Goal: Use online tool/utility: Utilize a website feature to perform a specific function

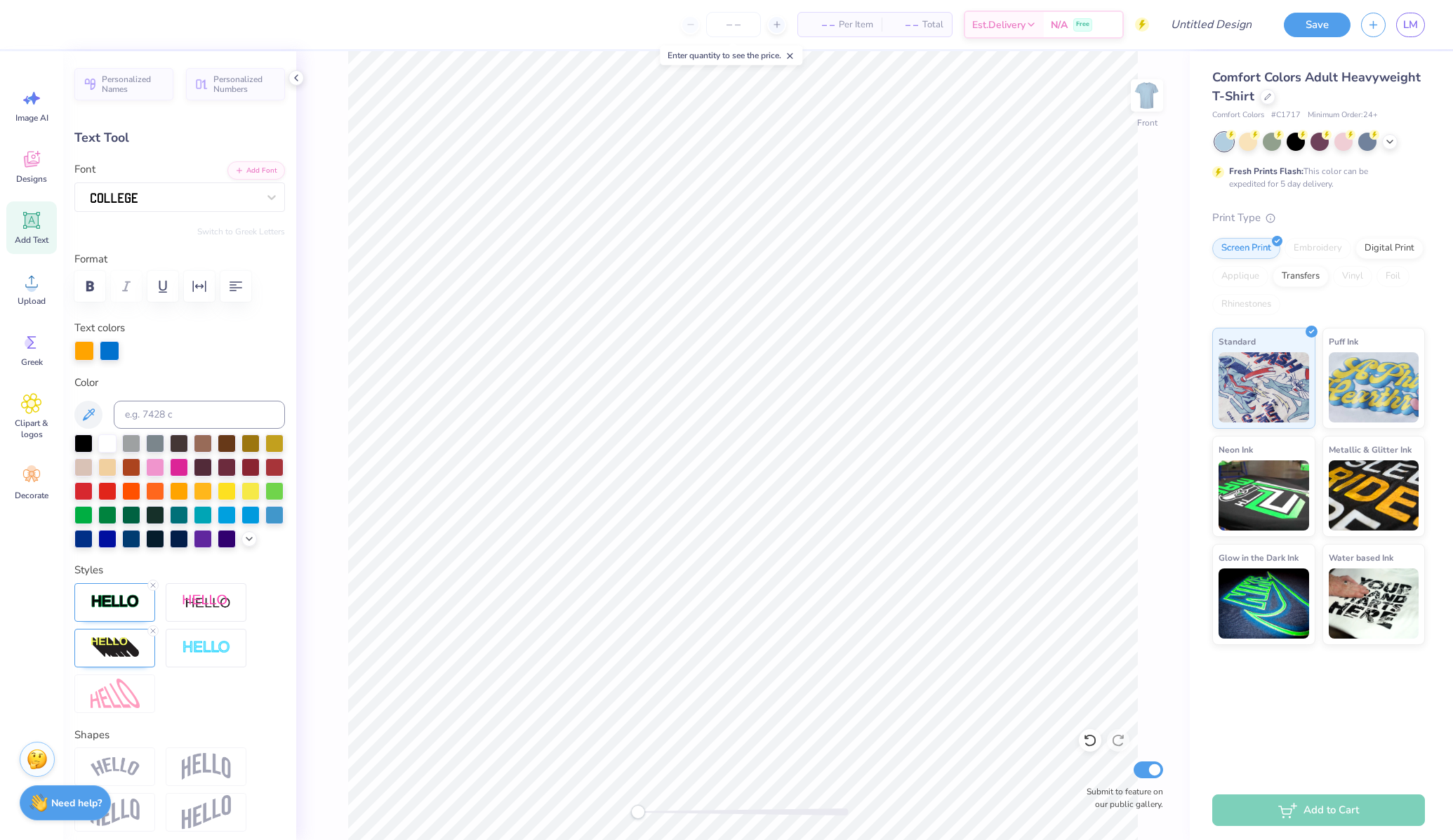
type textarea "LE-LAF"
click at [1383, 144] on div at bounding box center [1390, 141] width 16 height 16
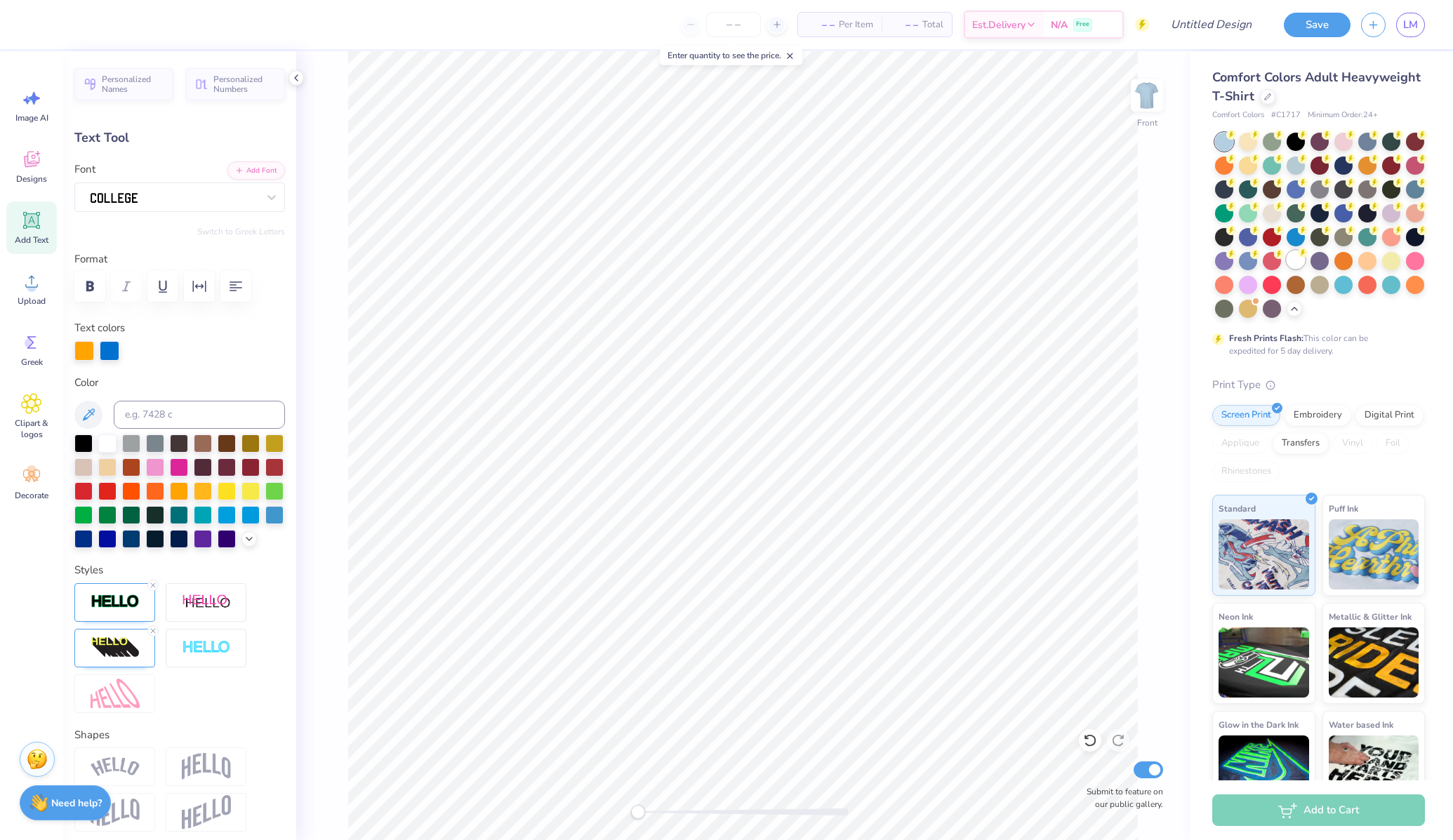
click at [1296, 261] on div at bounding box center [1295, 259] width 18 height 18
click at [80, 348] on div at bounding box center [84, 349] width 20 height 20
click at [106, 437] on div at bounding box center [107, 442] width 18 height 18
click at [110, 349] on div at bounding box center [109, 349] width 20 height 20
click at [222, 443] on div at bounding box center [226, 442] width 18 height 18
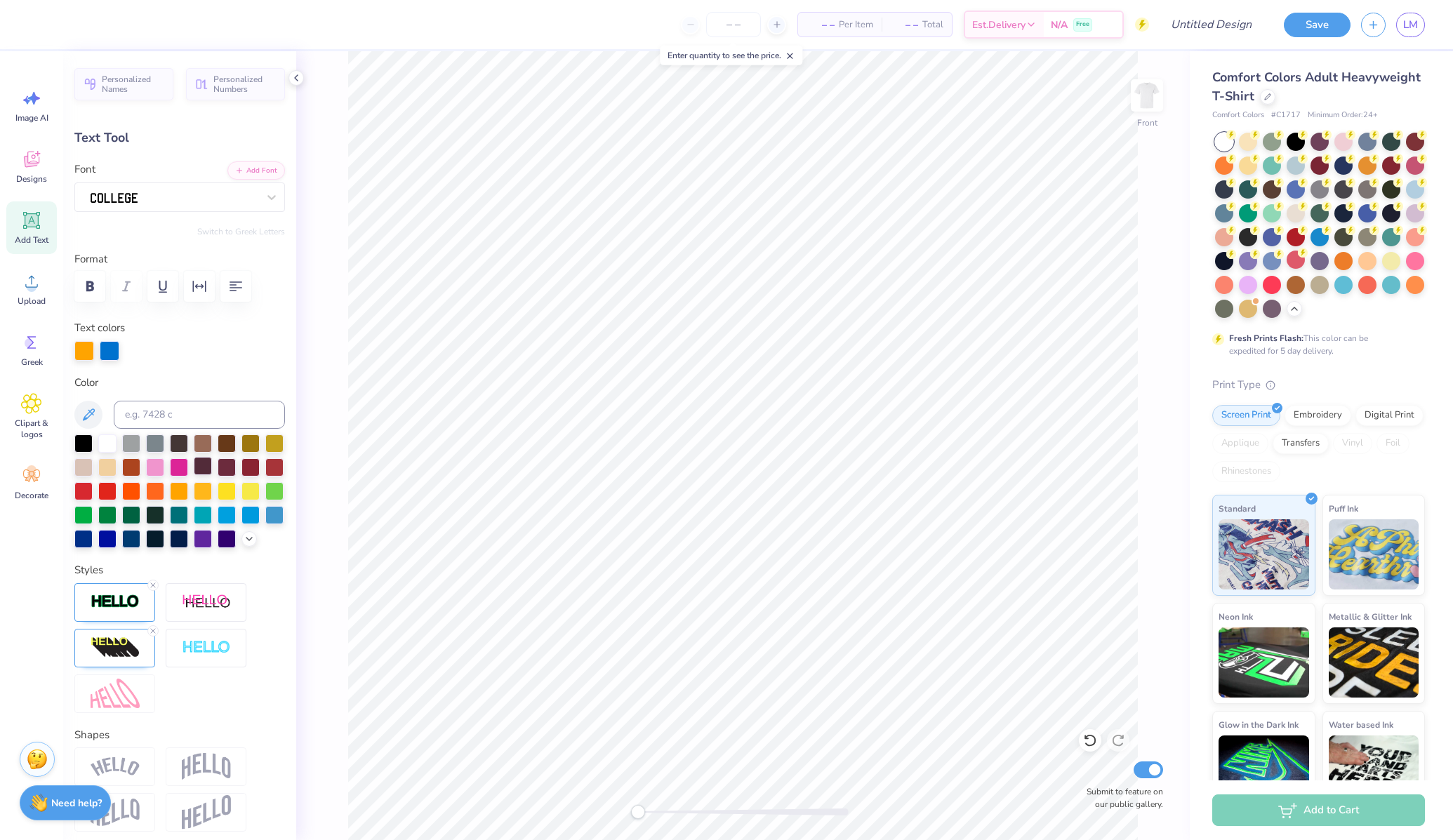
click at [204, 462] on div at bounding box center [203, 465] width 18 height 18
type input "7.21"
type input "1.02"
type input "3.00"
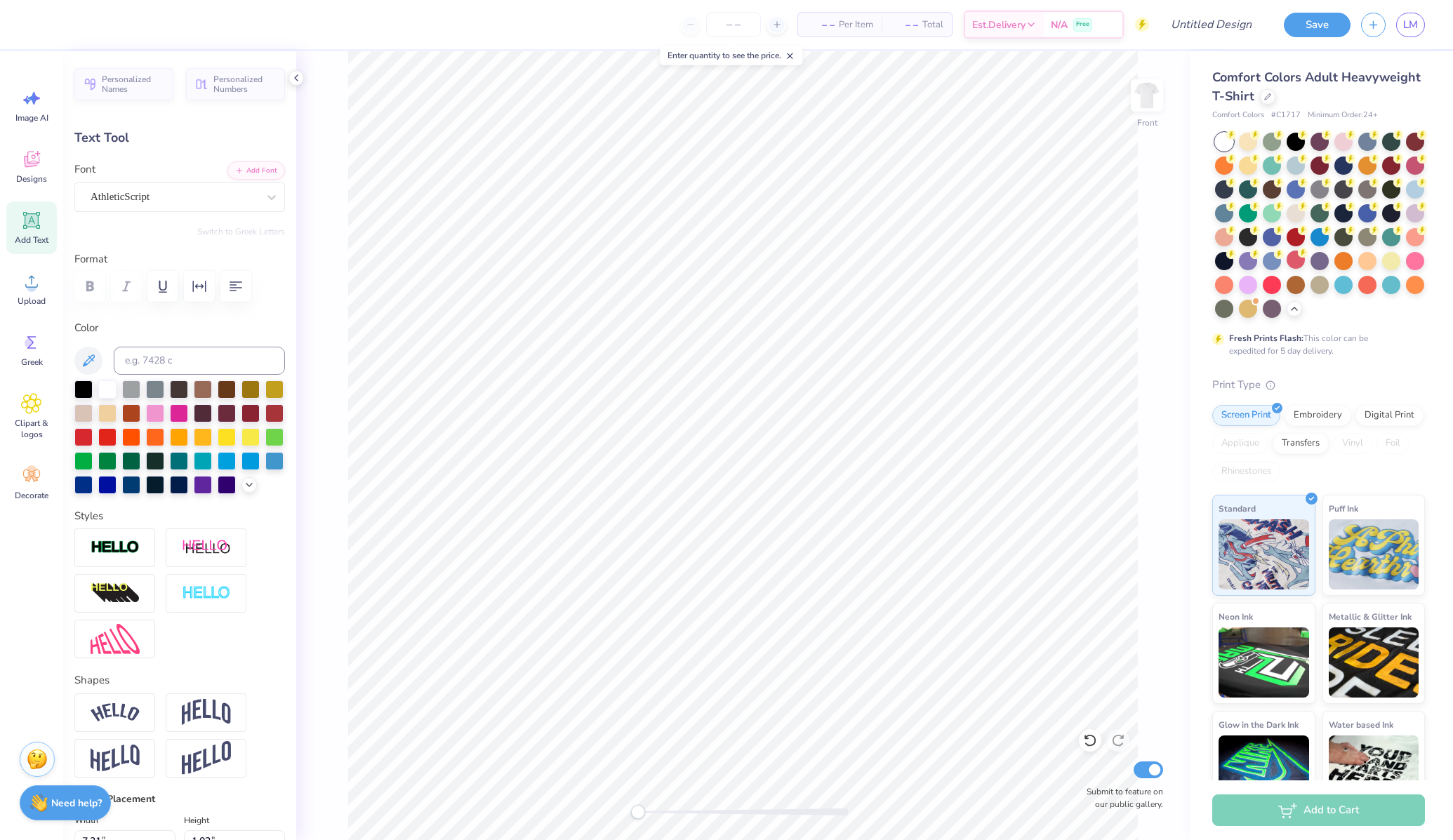
scroll to position [0, 0]
type textarea "L"
type textarea "FIGHTING SINCE THE VICTORIAN ERA"
click at [170, 203] on div "AthleticScript" at bounding box center [174, 197] width 170 height 22
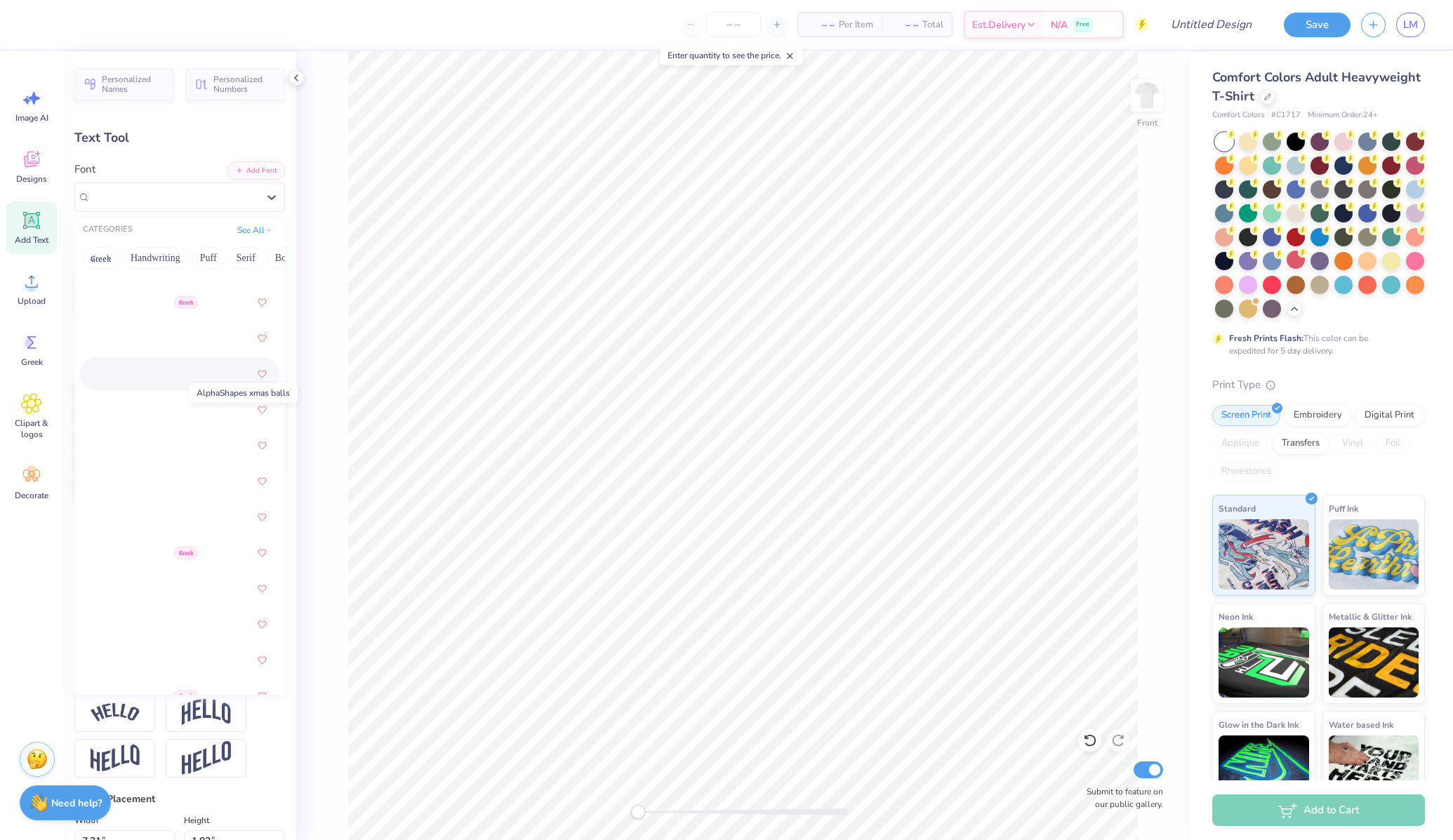
scroll to position [530, 0]
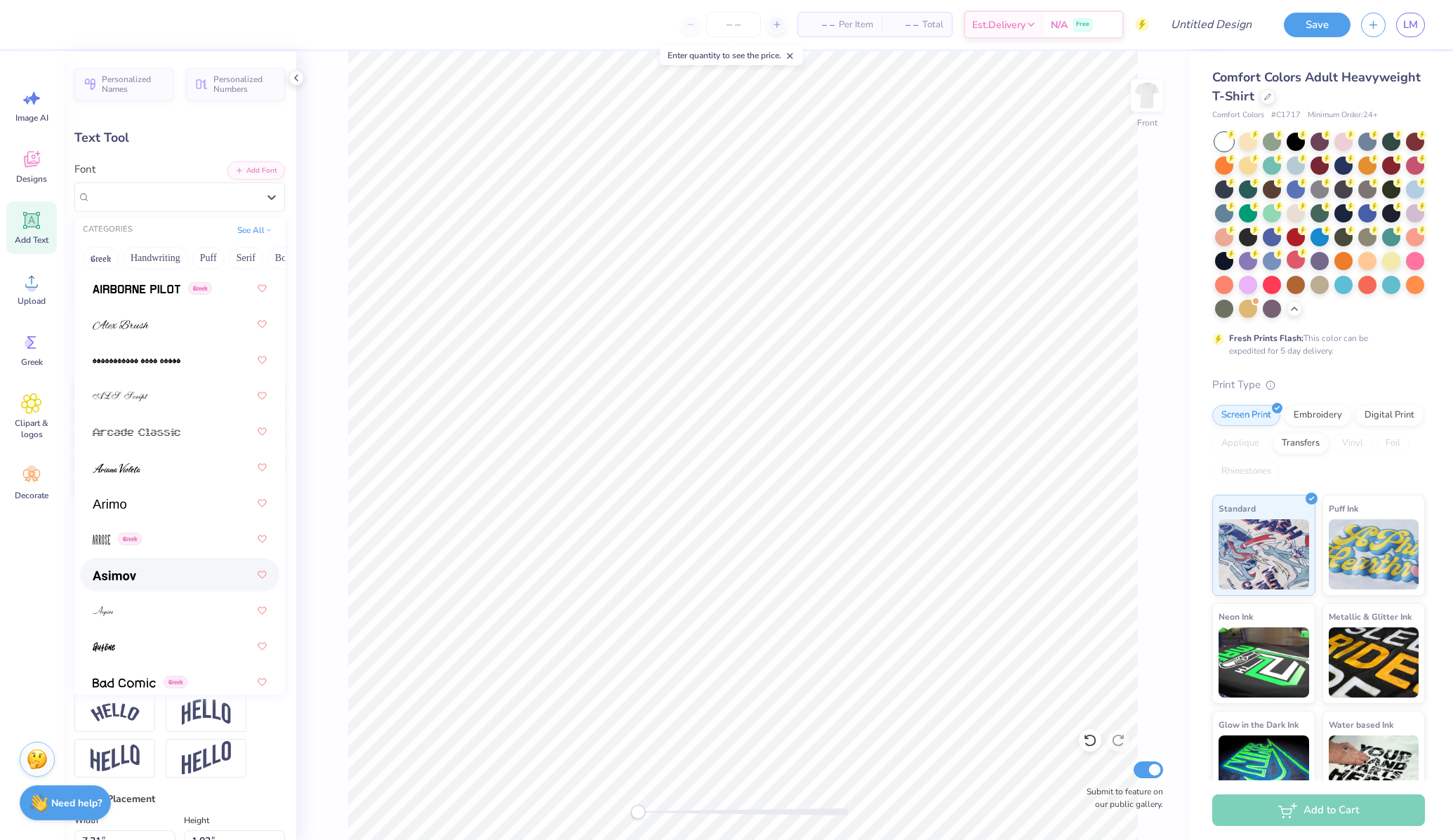
click at [117, 570] on img at bounding box center [114, 575] width 43 height 10
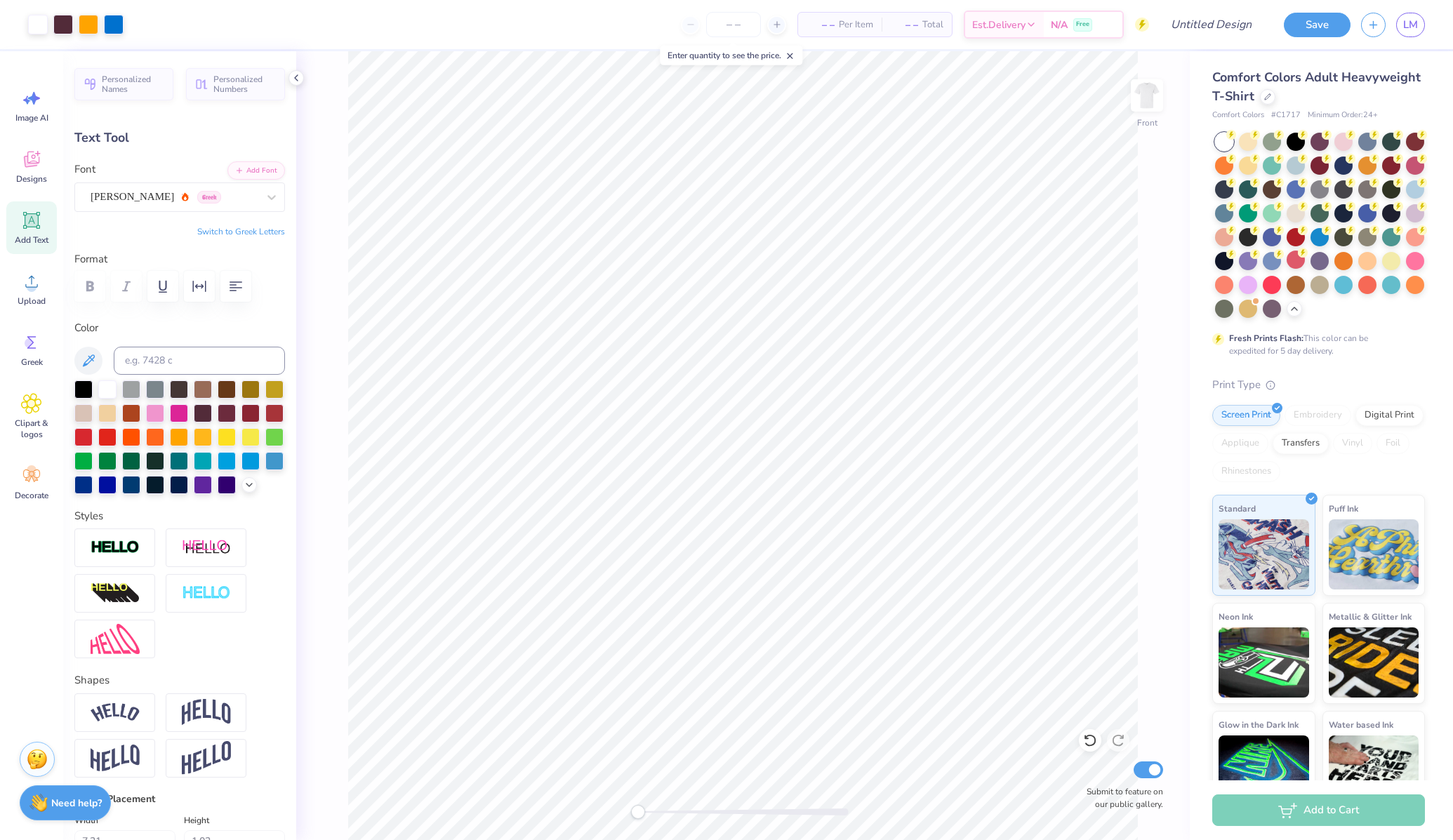
type input "14.53"
type input "0.62"
type input "3.20"
type input "11.47"
type input "0.49"
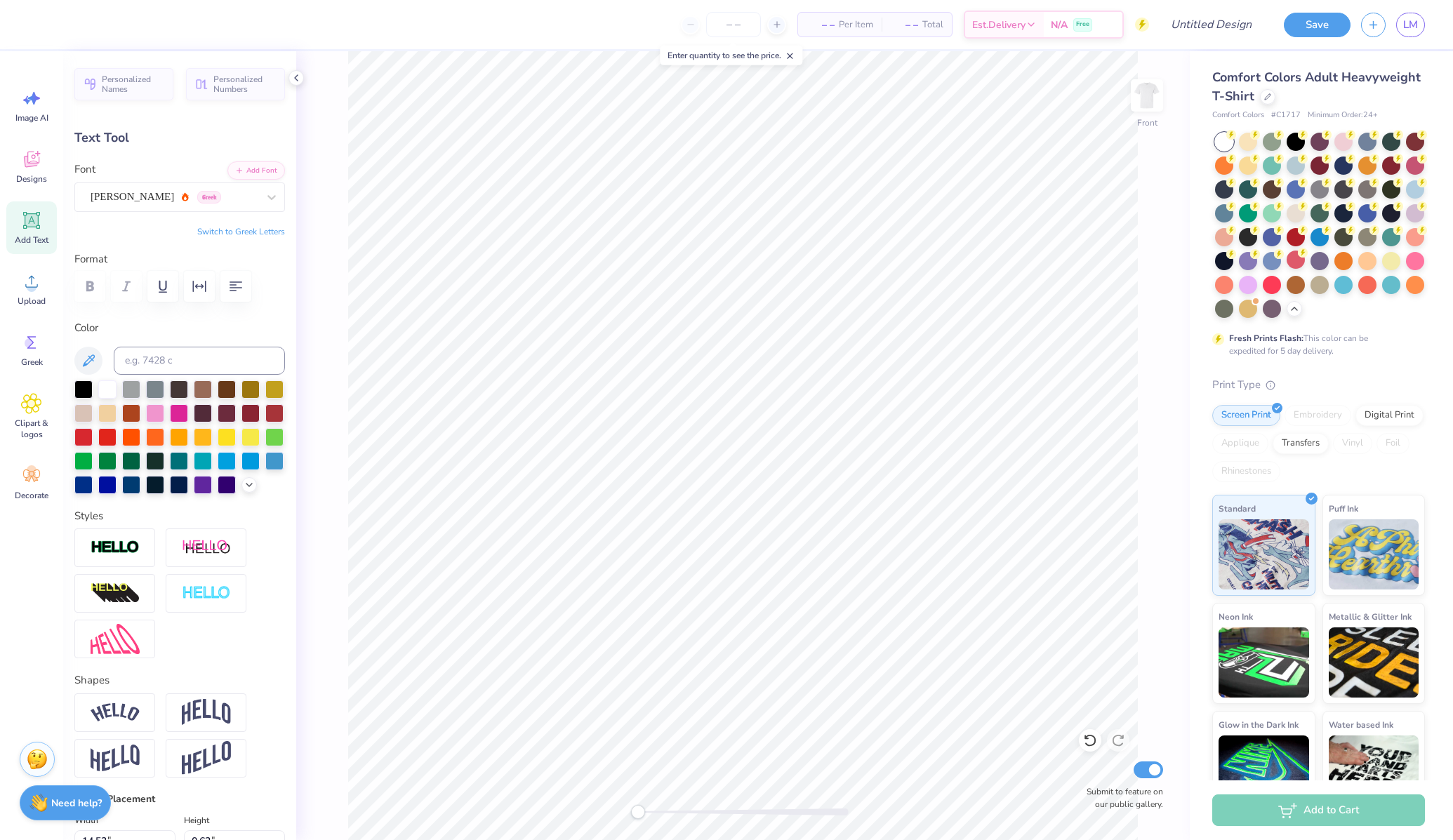
type input "3.33"
type input "9.17"
type input "0.39"
type input "3.43"
click at [206, 399] on div at bounding box center [180, 437] width 211 height 114
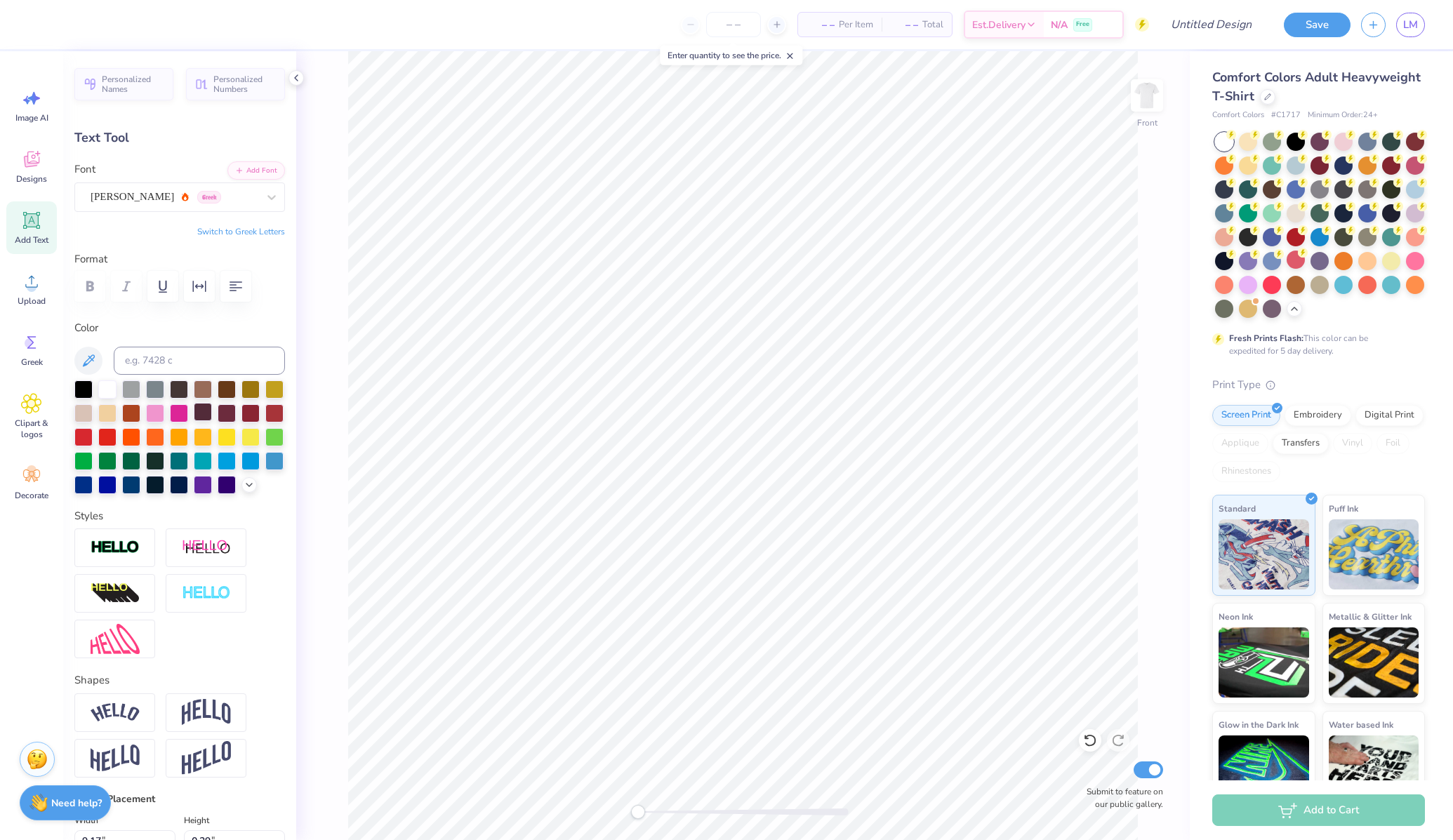
click at [204, 408] on div at bounding box center [203, 412] width 18 height 18
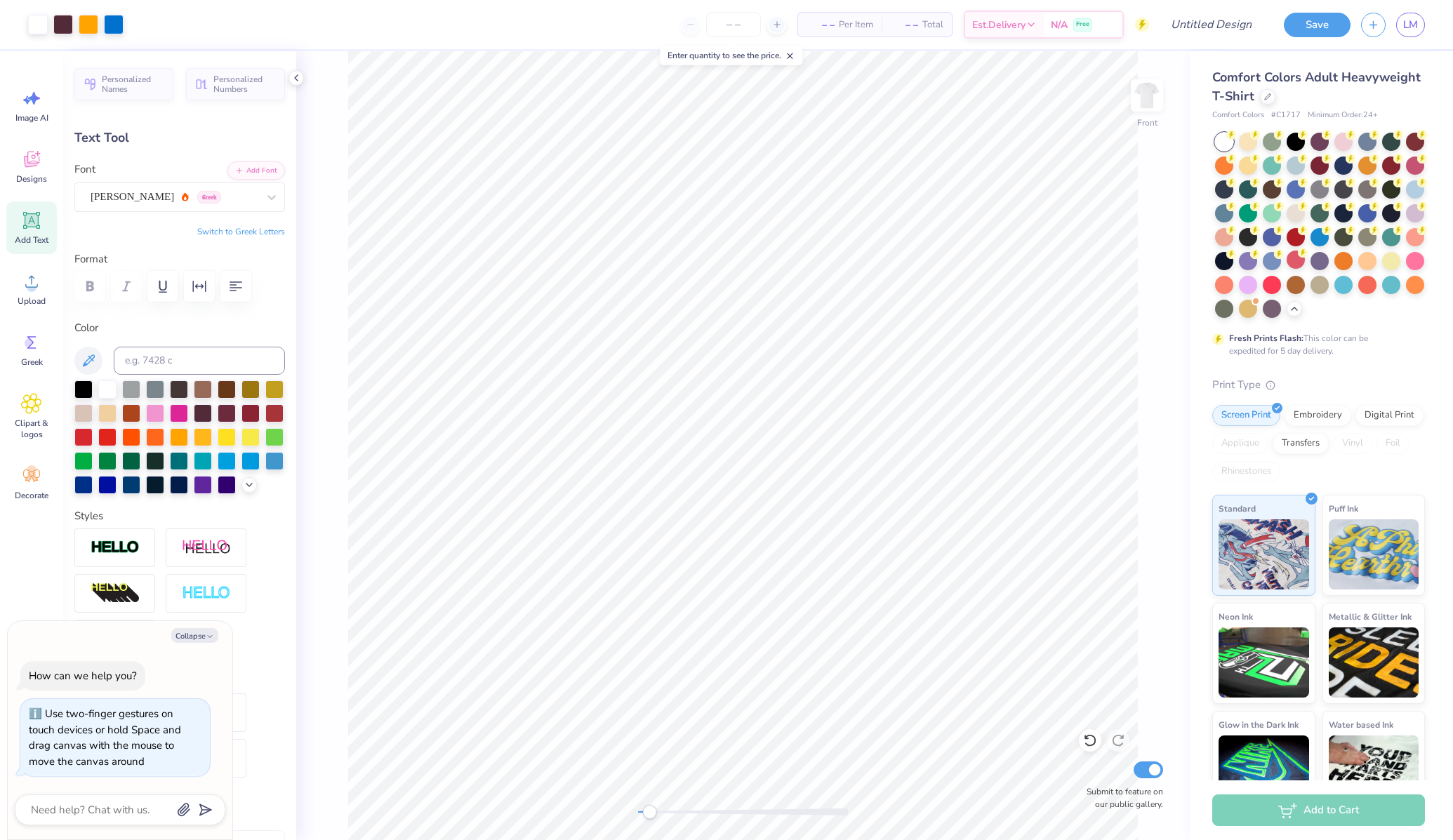
drag, startPoint x: 644, startPoint y: 811, endPoint x: 652, endPoint y: 811, distance: 8.0
click at [652, 811] on div "Accessibility label" at bounding box center [649, 812] width 14 height 14
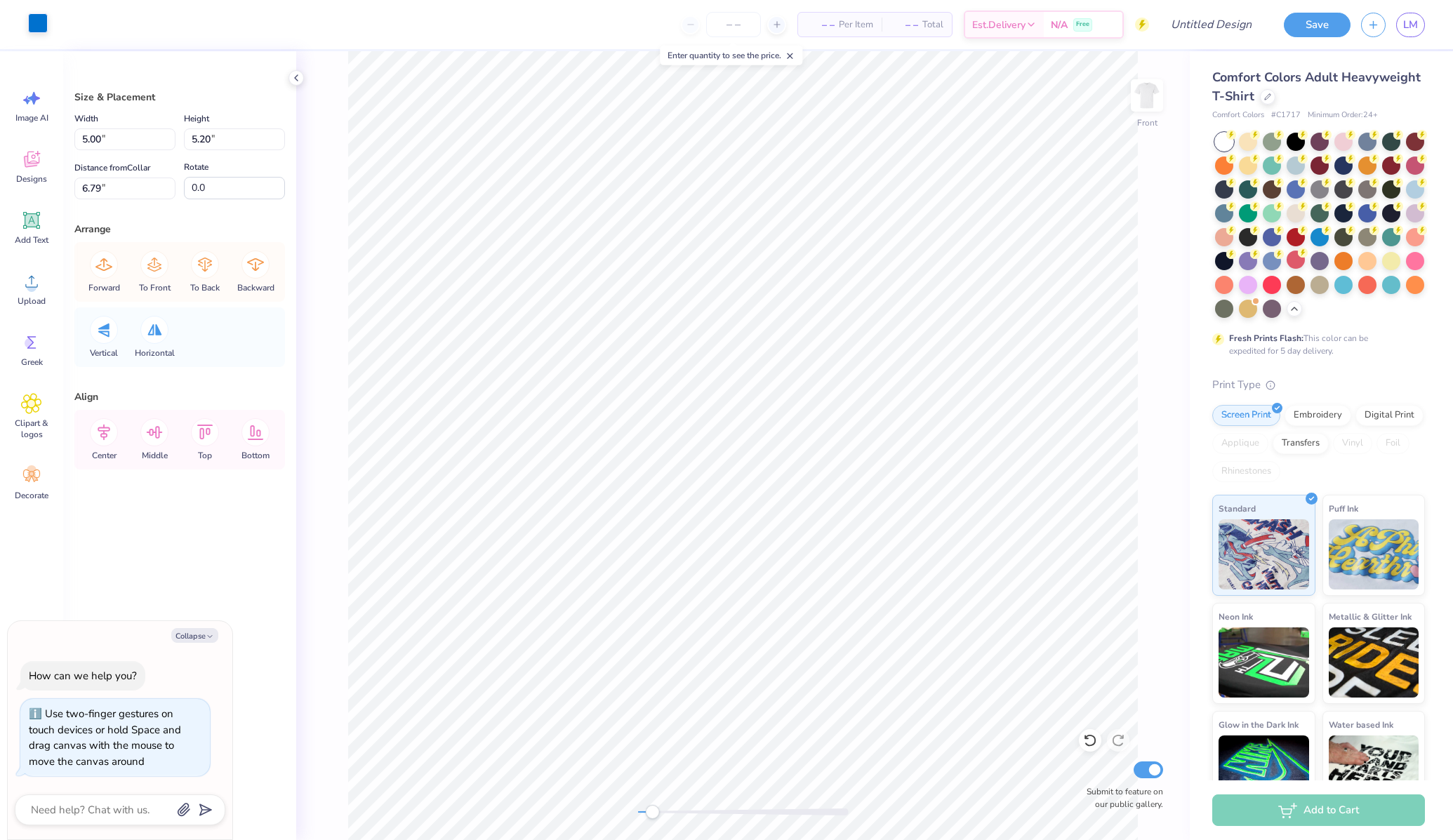
click at [42, 28] on div at bounding box center [38, 23] width 20 height 20
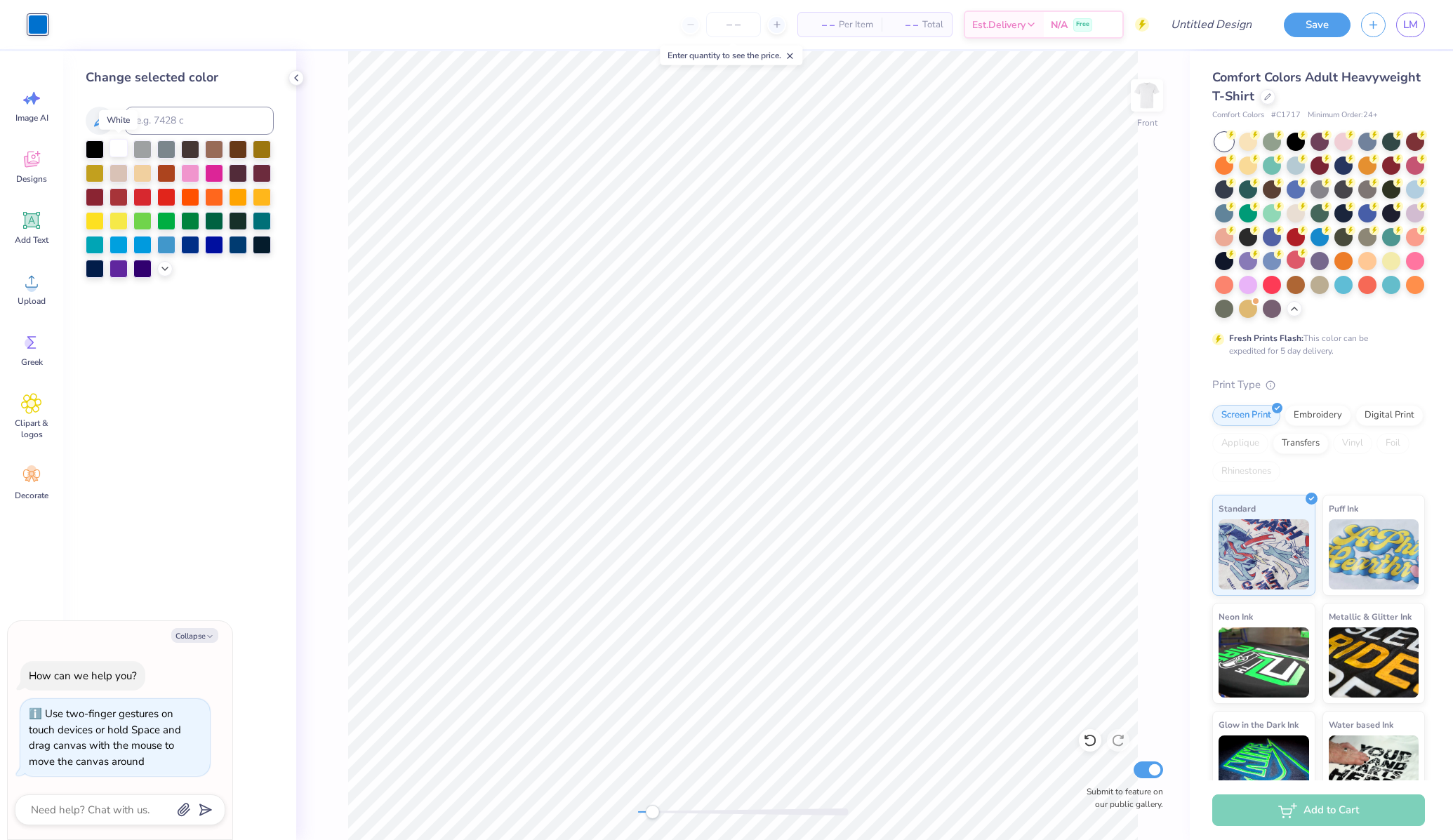
click at [123, 154] on div at bounding box center [118, 148] width 18 height 18
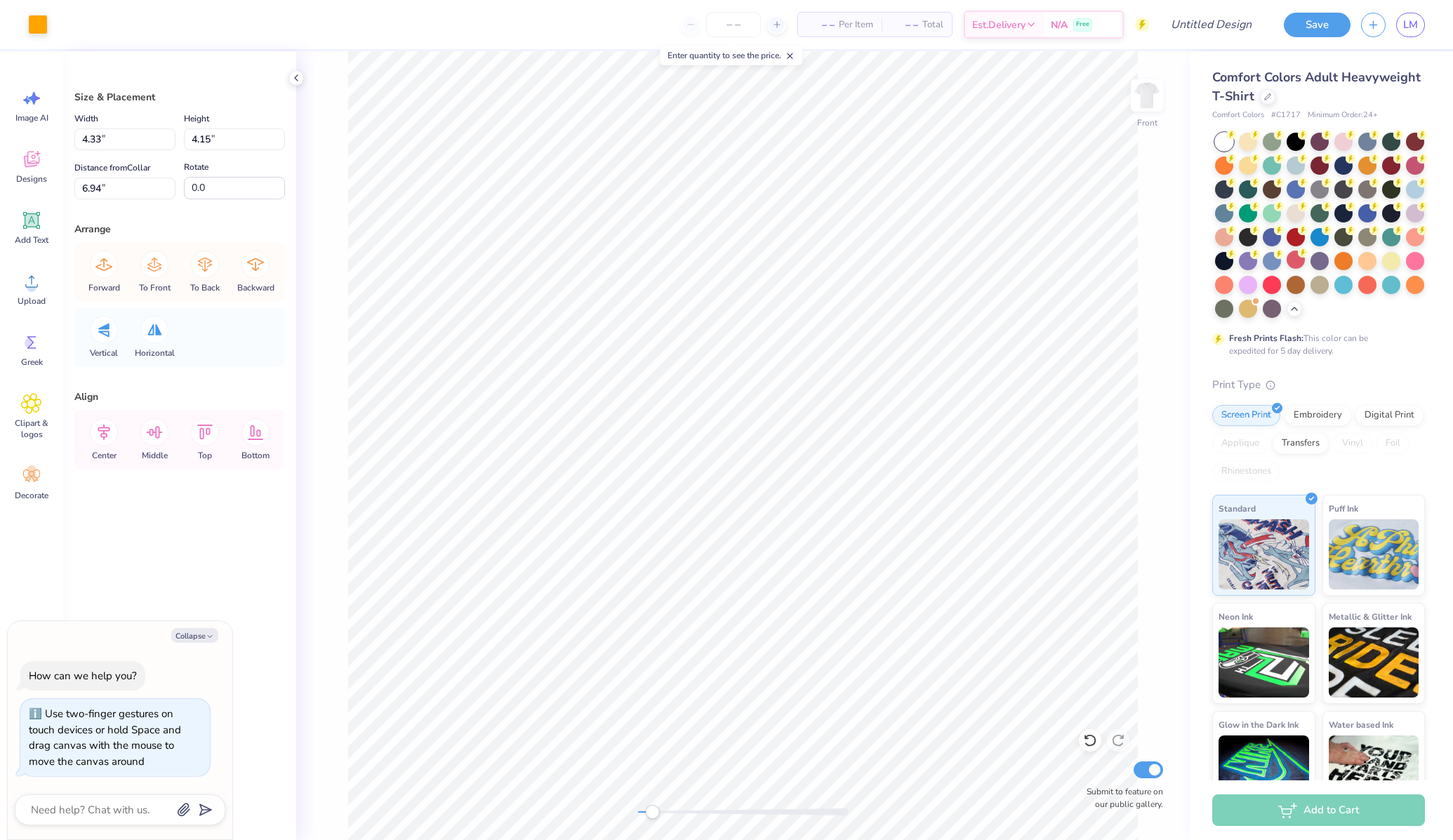
type textarea "x"
type input "2.62"
type input "3.14"
type input "8.80"
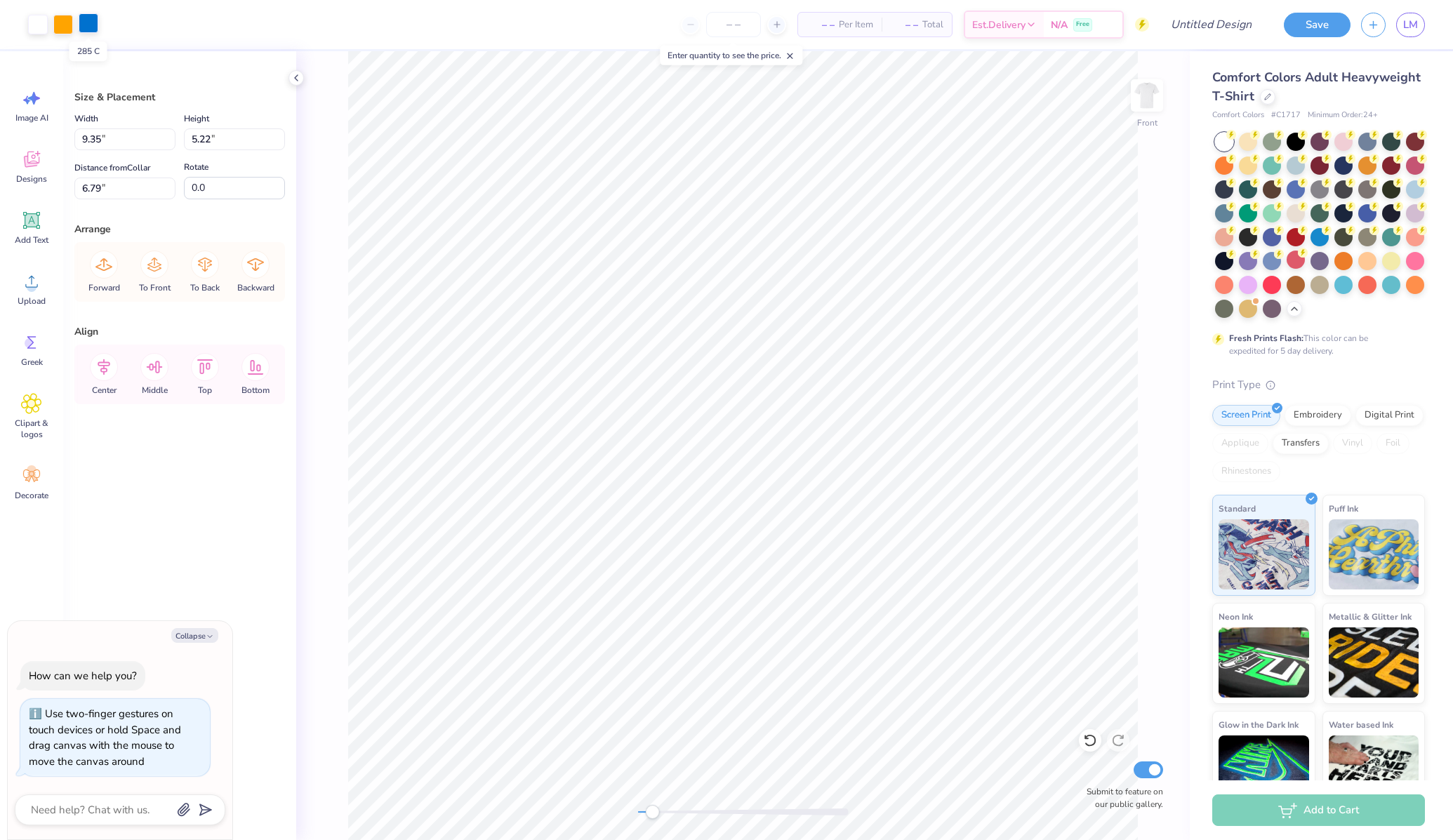
click at [90, 23] on div at bounding box center [88, 23] width 20 height 20
click at [89, 28] on div at bounding box center [88, 23] width 20 height 20
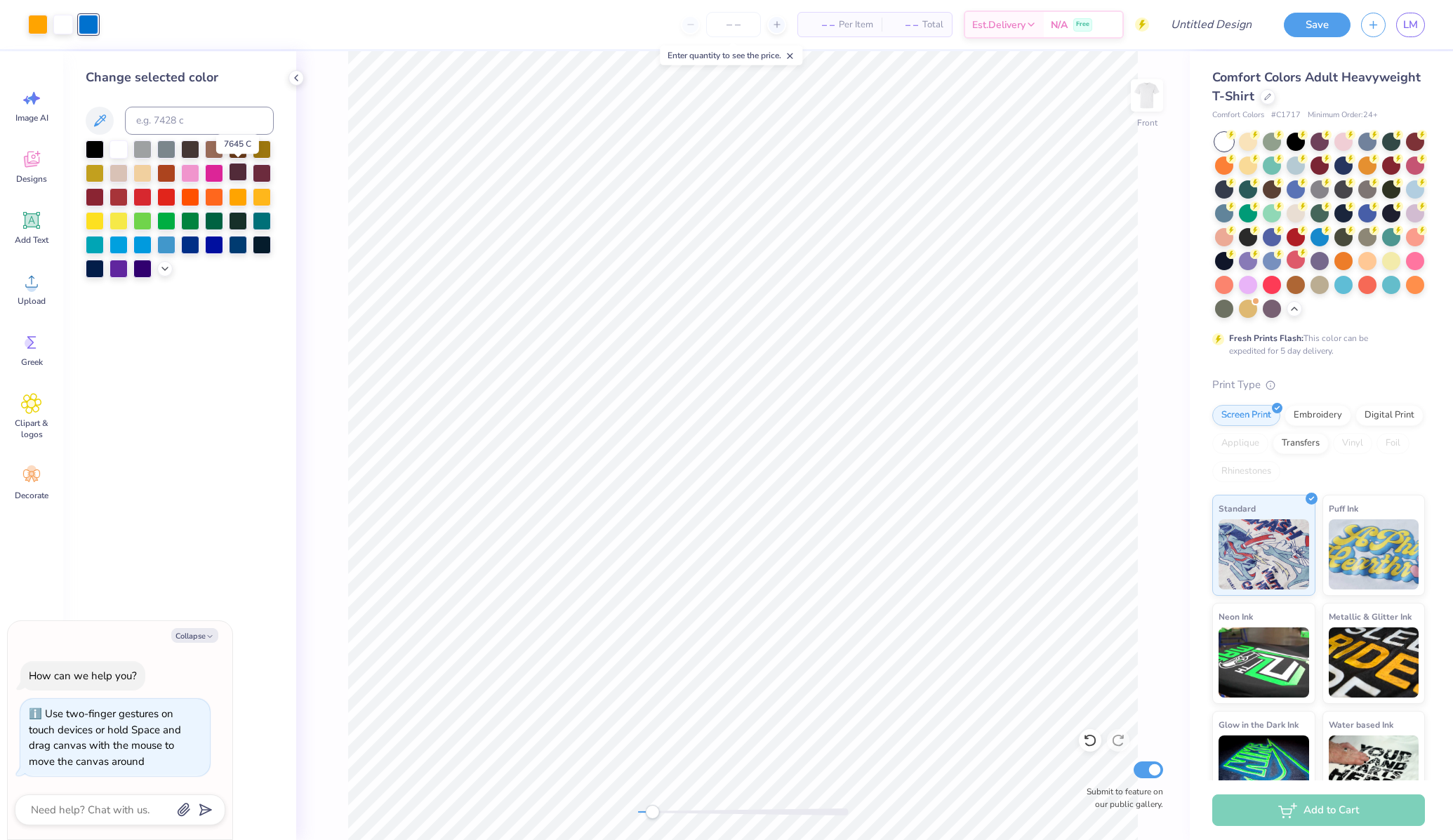
click at [237, 171] on div at bounding box center [237, 171] width 18 height 18
click at [38, 22] on div at bounding box center [38, 23] width 20 height 20
click at [118, 147] on div at bounding box center [118, 148] width 18 height 18
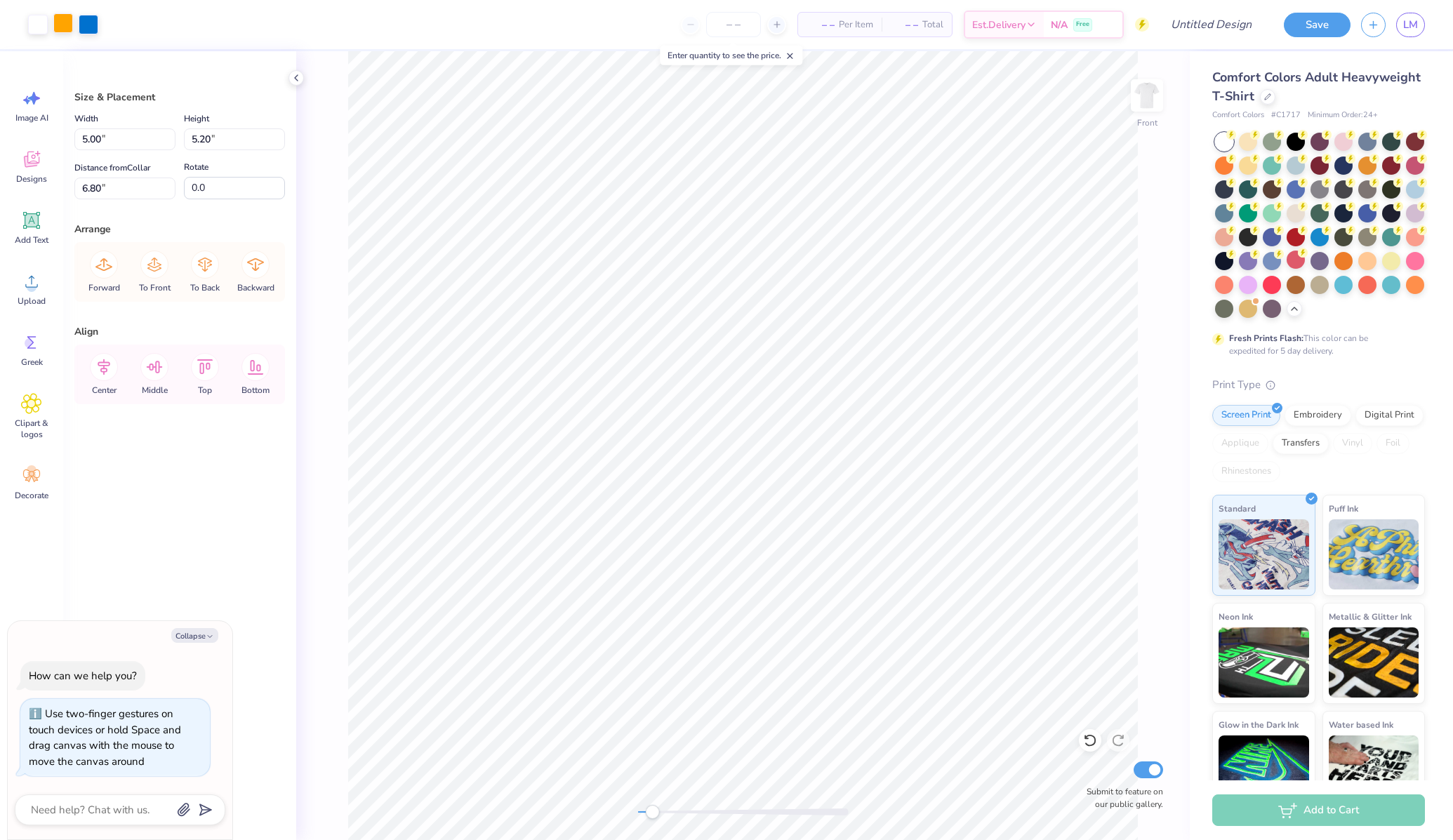
click at [65, 23] on div at bounding box center [63, 23] width 20 height 20
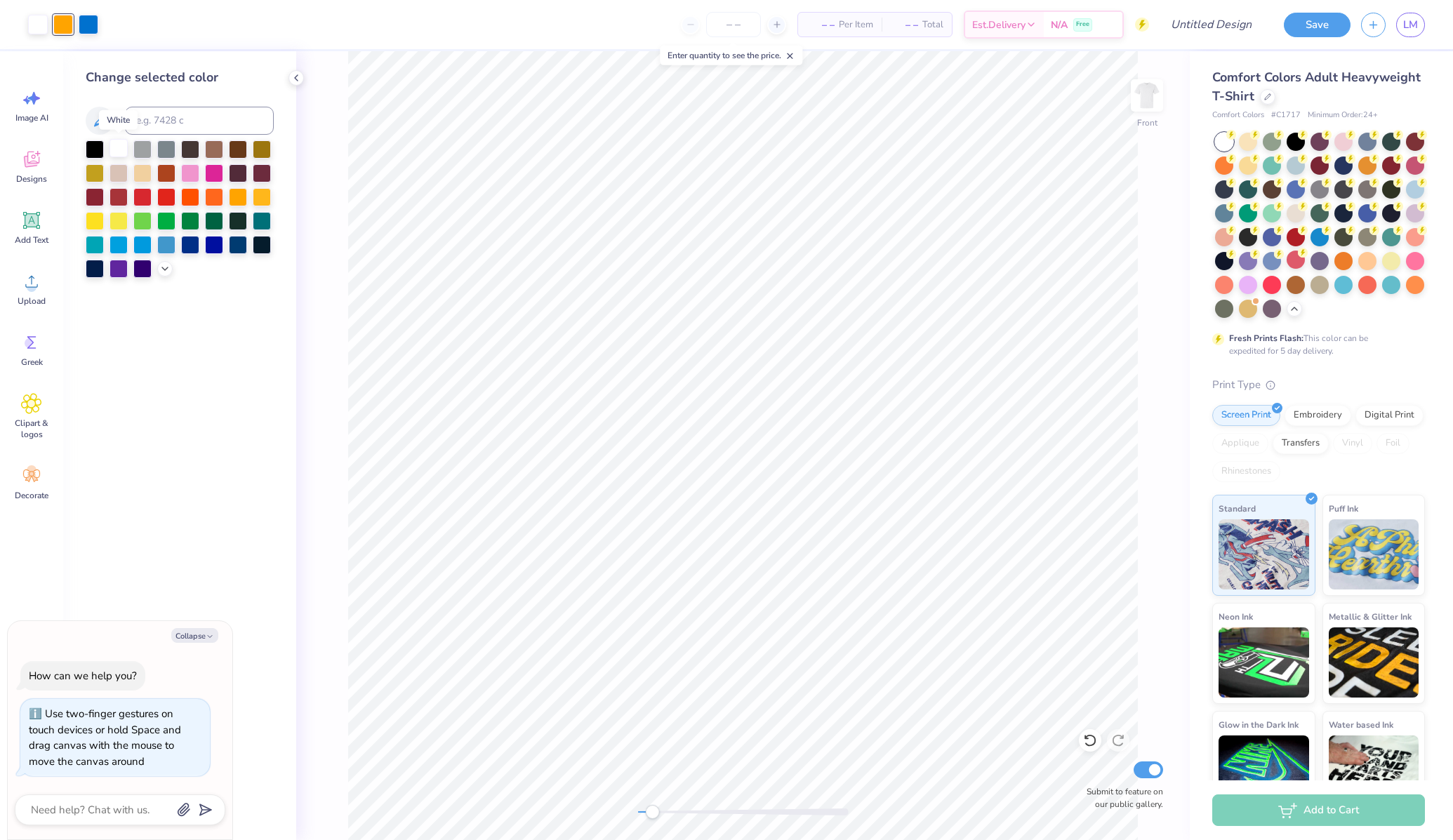
click at [116, 145] on div at bounding box center [118, 148] width 18 height 18
click at [68, 19] on div at bounding box center [63, 23] width 20 height 20
click at [237, 171] on div at bounding box center [237, 171] width 18 height 18
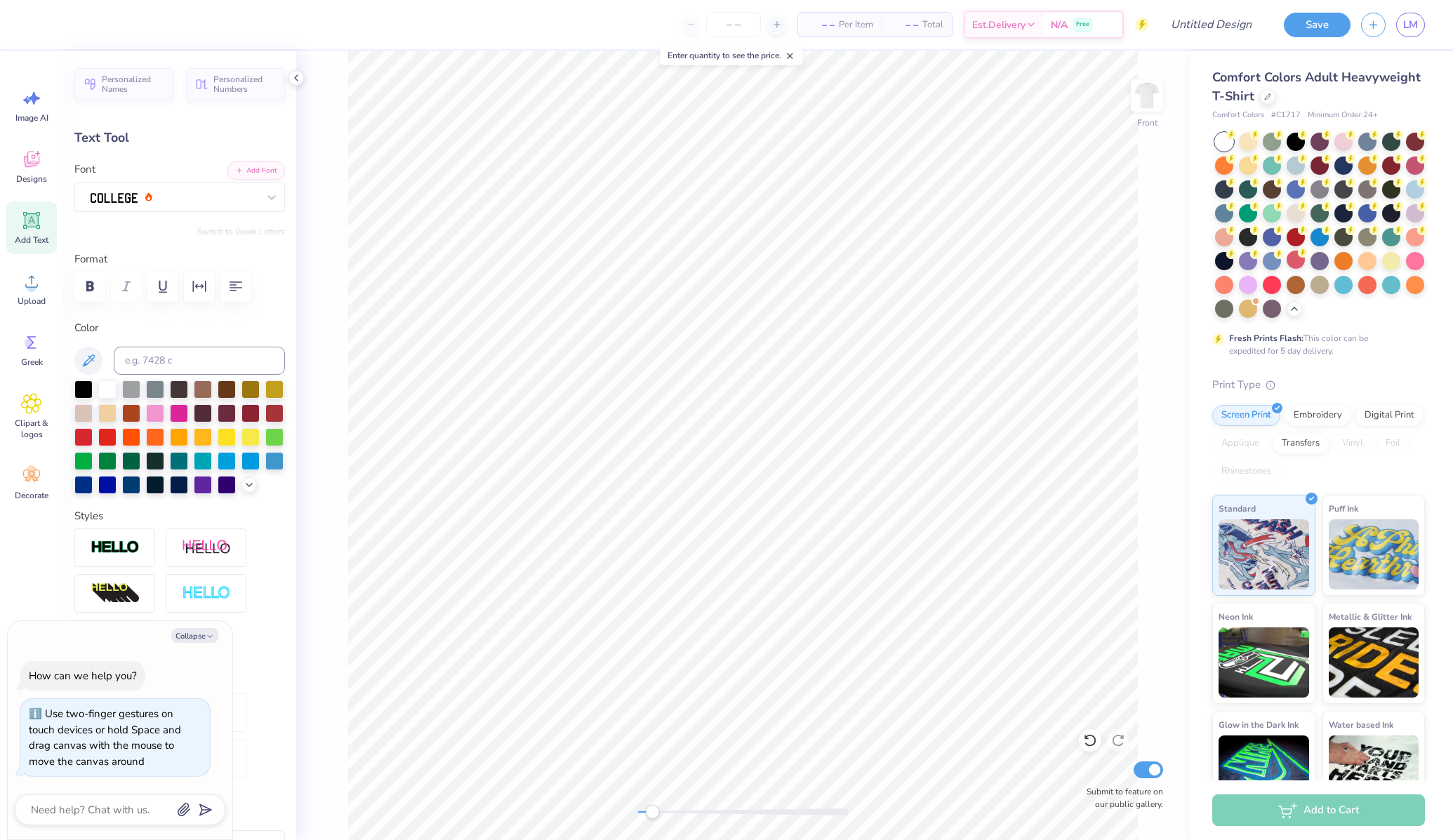
type textarea "x"
type input "8.59"
type input "2.77"
type input "2.20"
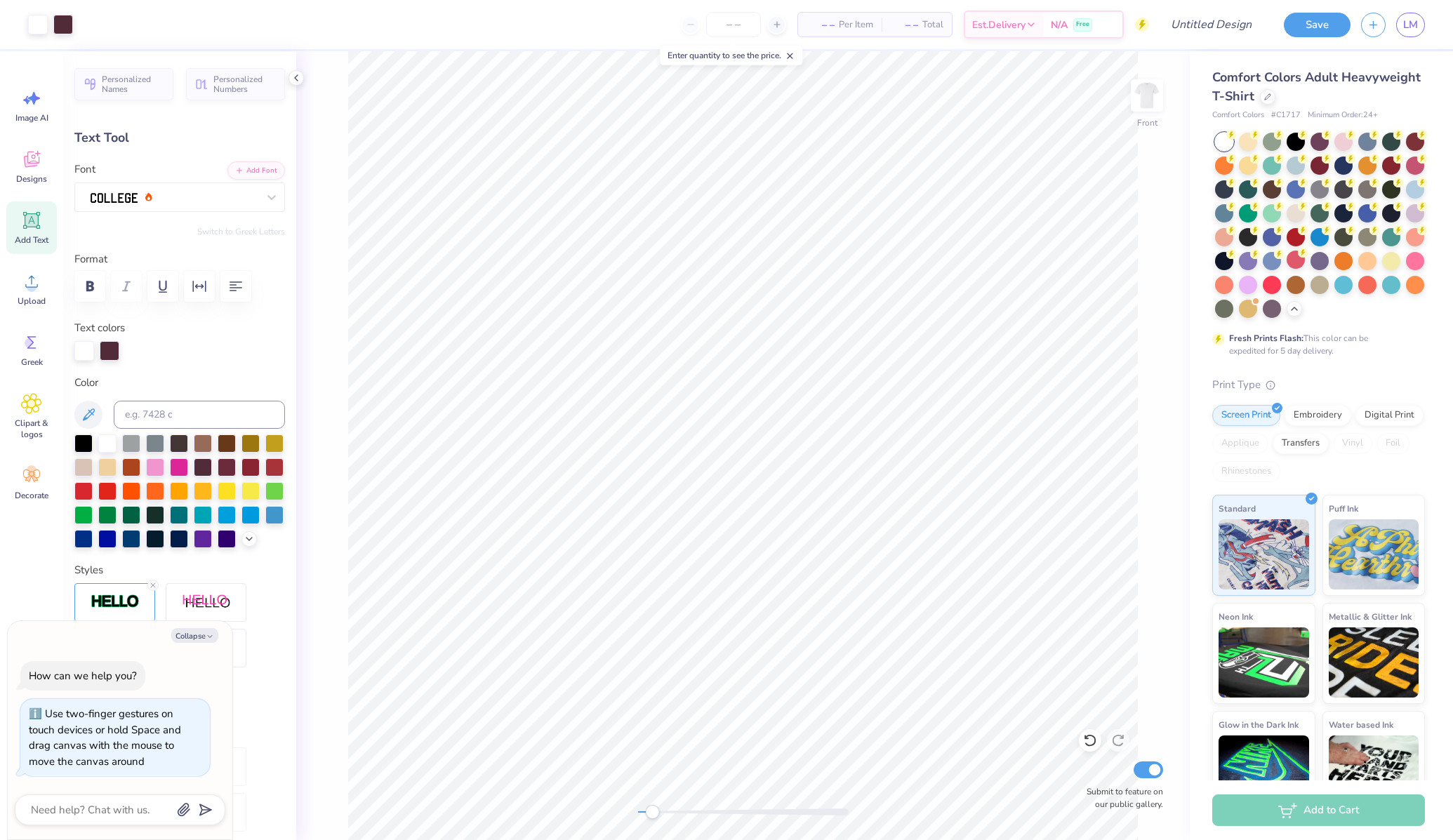
type textarea "x"
type input "9.17"
type input "0.39"
type input "3.59"
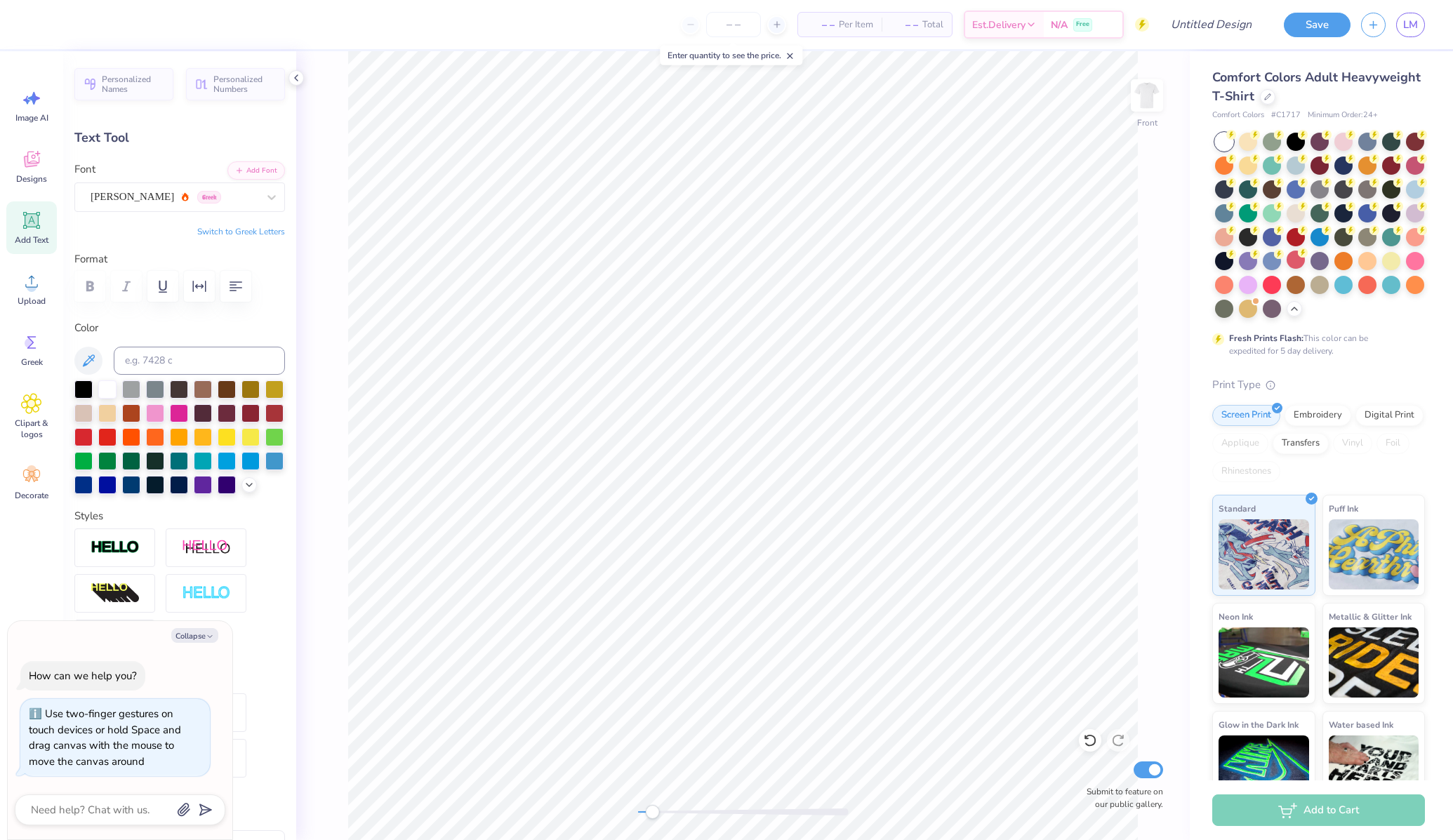
type textarea "x"
type input "8.16"
type input "0.35"
type input "4.10"
type textarea "x"
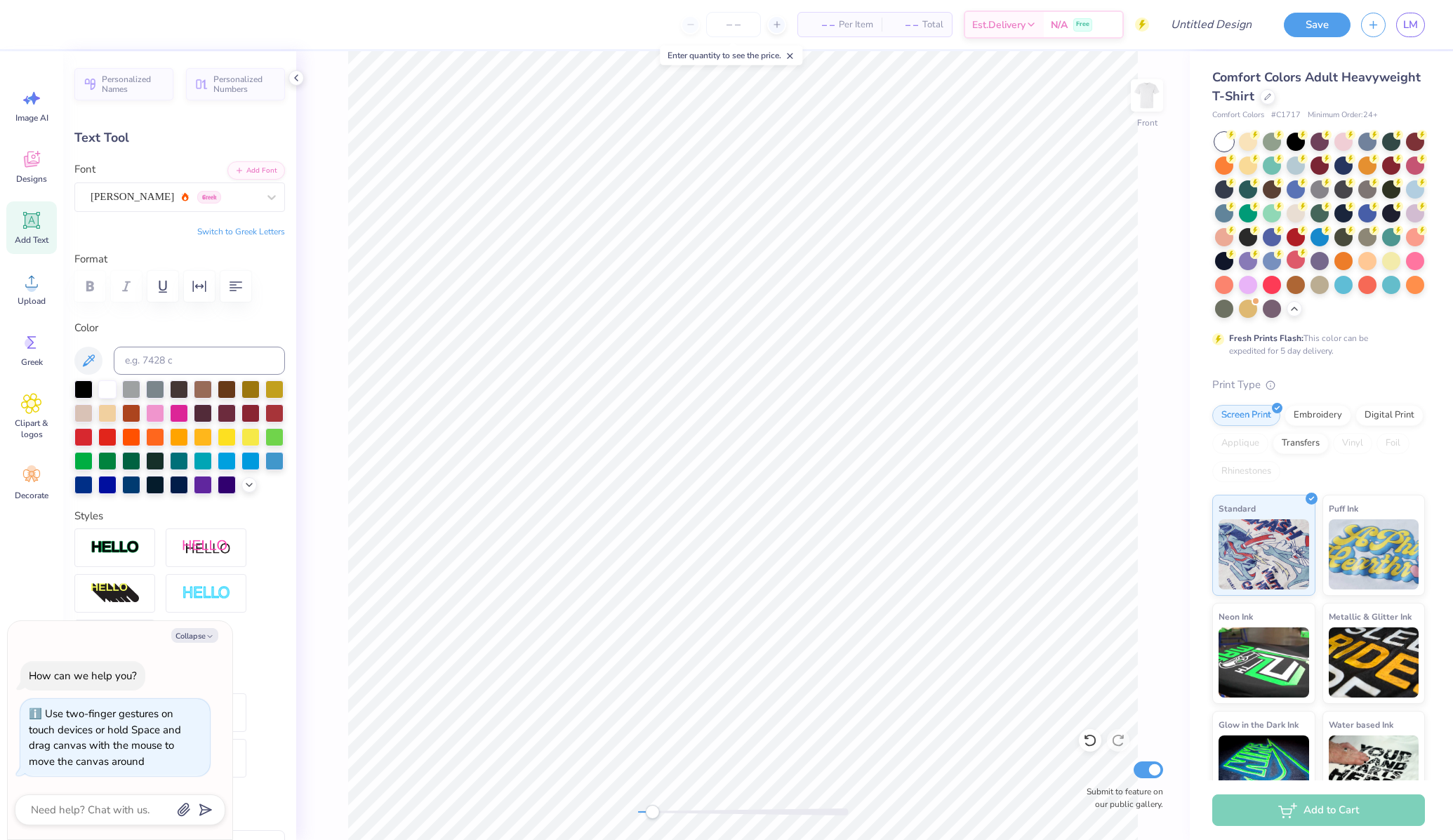
type input "8.57"
type input "0.36"
type input "4.08"
type textarea "x"
type input "0.97"
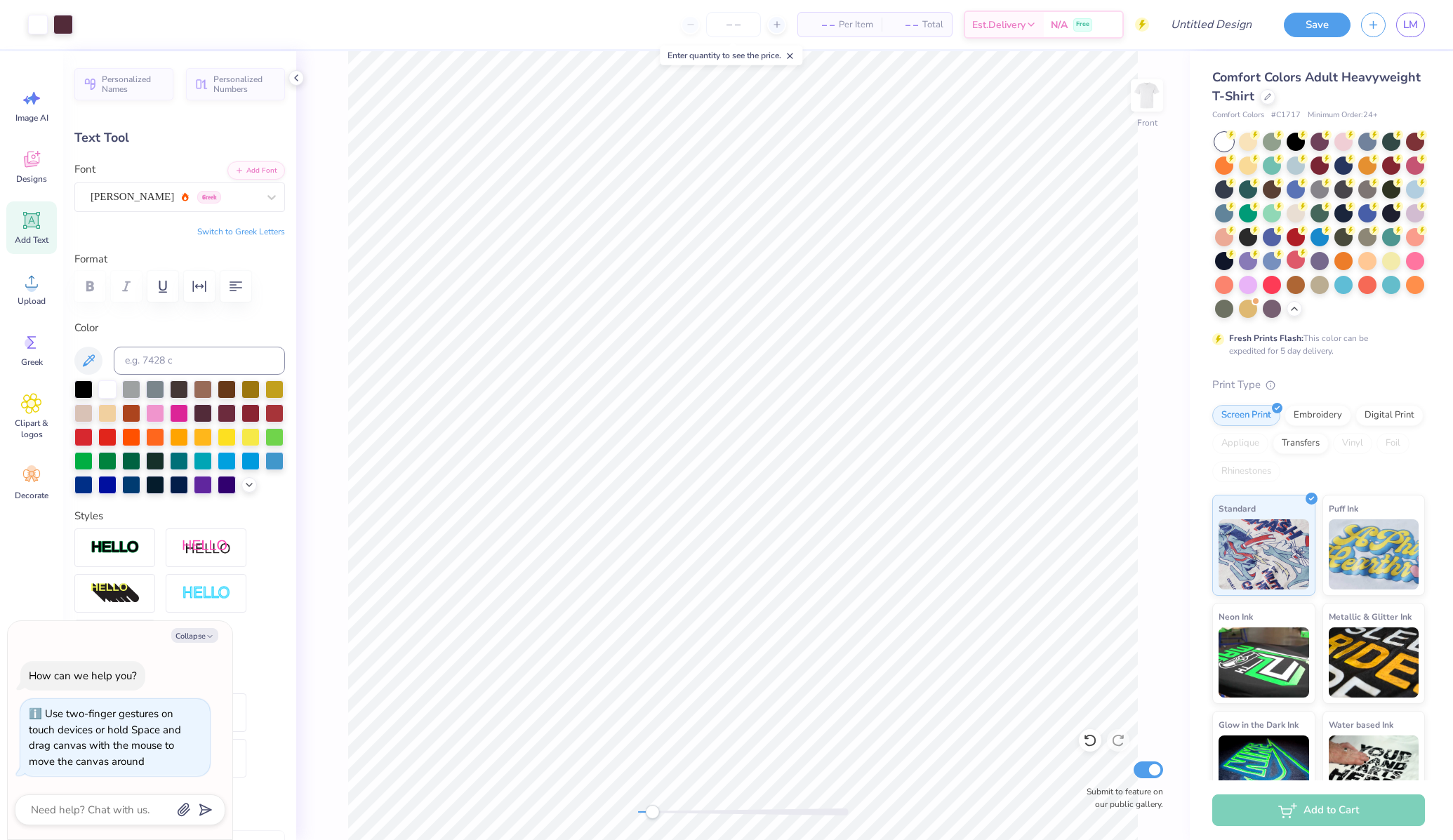
type input "0.86"
type input "8.16"
type textarea "x"
type textarea "3"
type textarea "x"
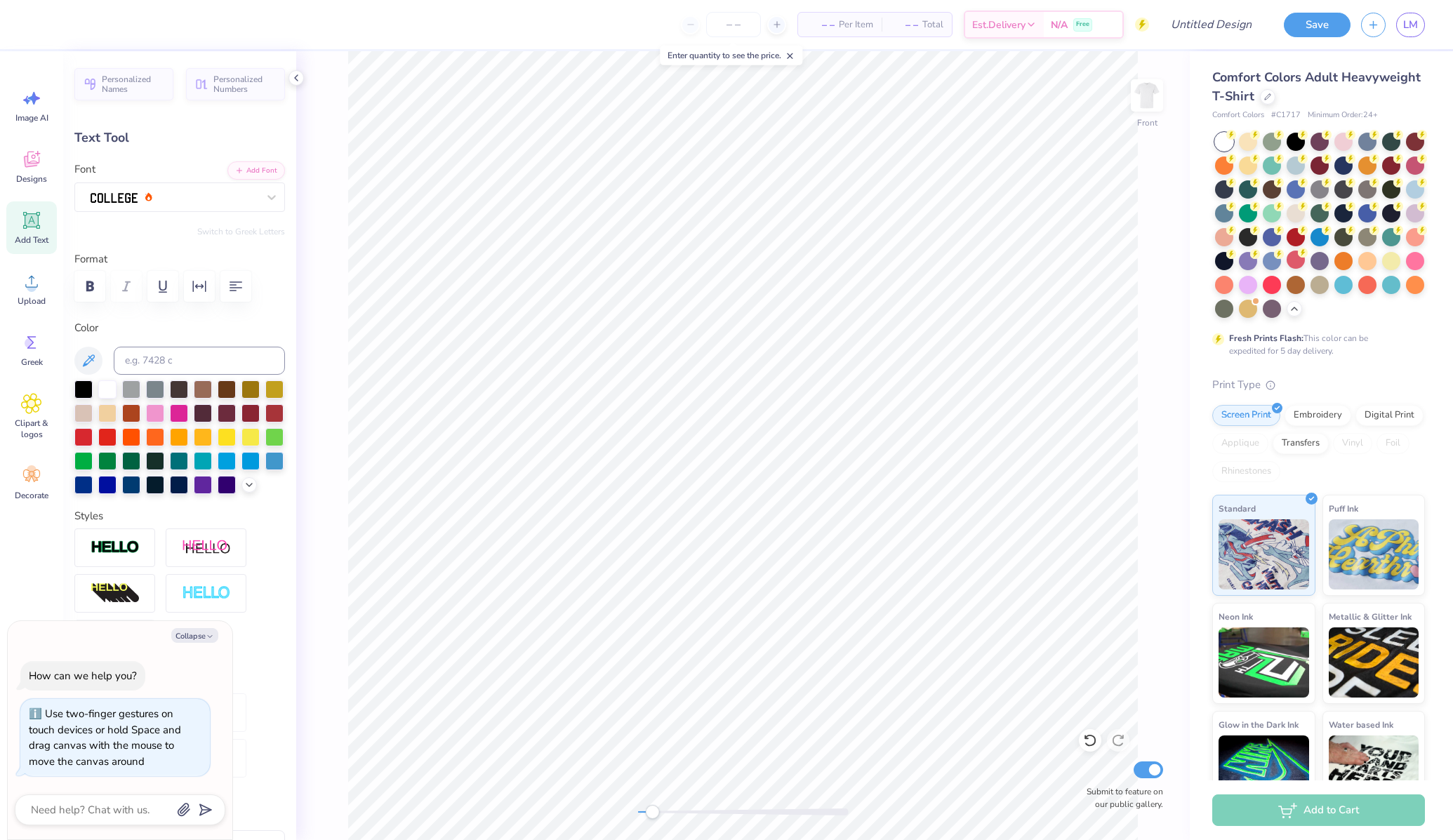
type textarea "36"
type textarea "x"
type textarea "361"
type textarea "x"
type input "1.30"
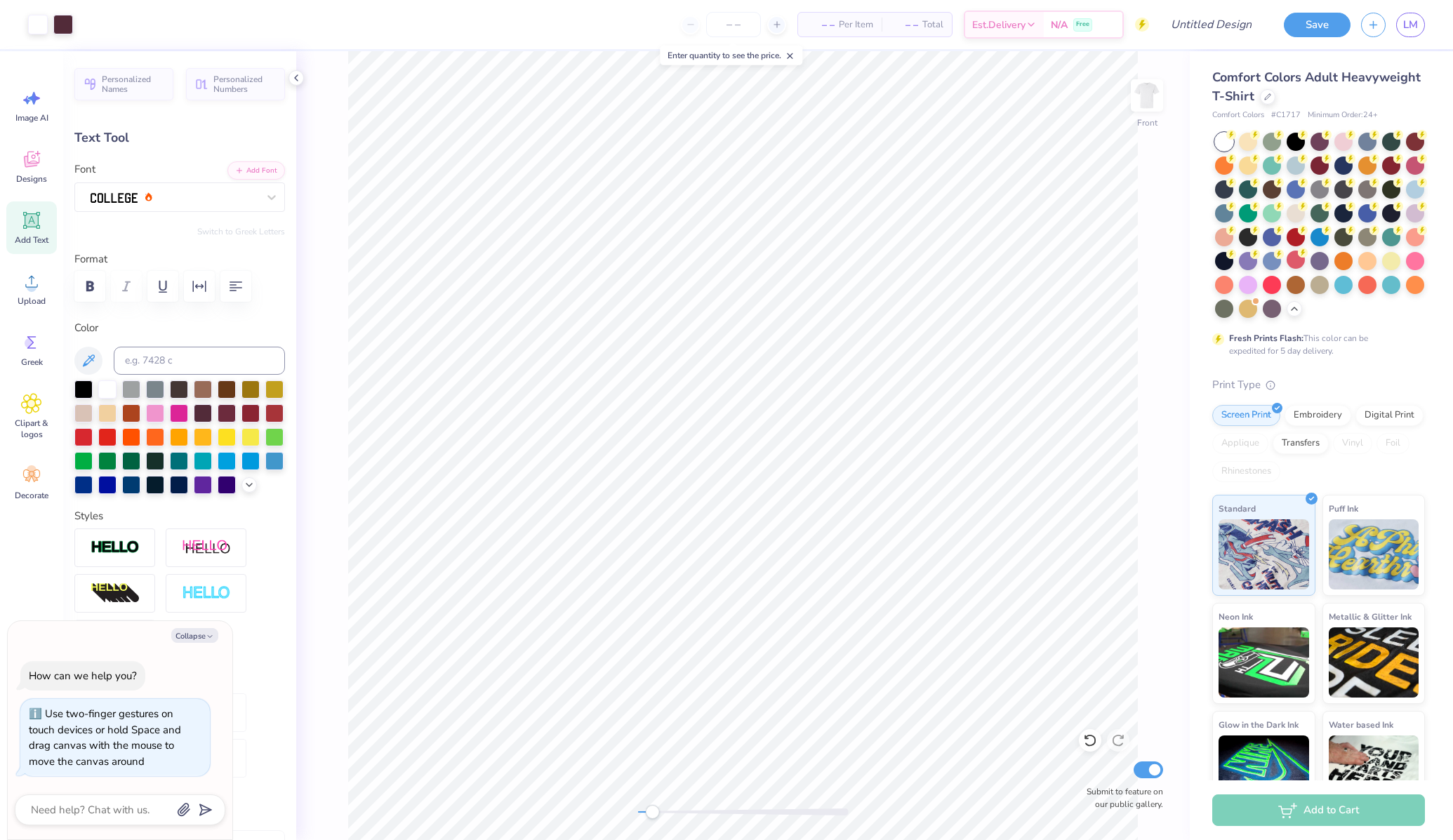
type input "5.93"
type textarea "x"
type input "0.88"
type input "0.58"
type input "6.27"
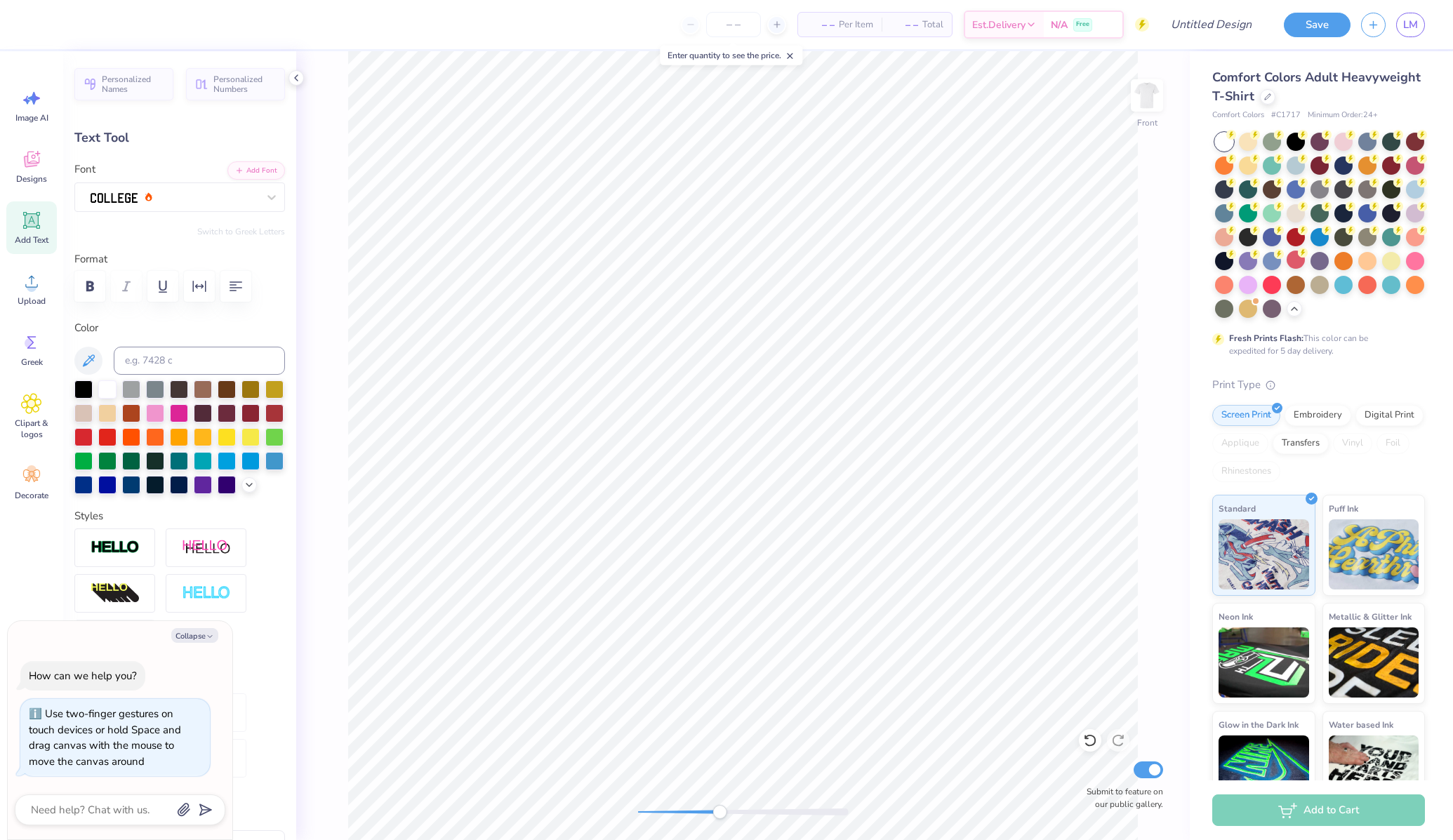
drag, startPoint x: 655, startPoint y: 809, endPoint x: 739, endPoint y: 813, distance: 84.1
click at [726, 813] on div "Accessibility label" at bounding box center [720, 812] width 14 height 14
type textarea "x"
type input "0.74"
type input "0.49"
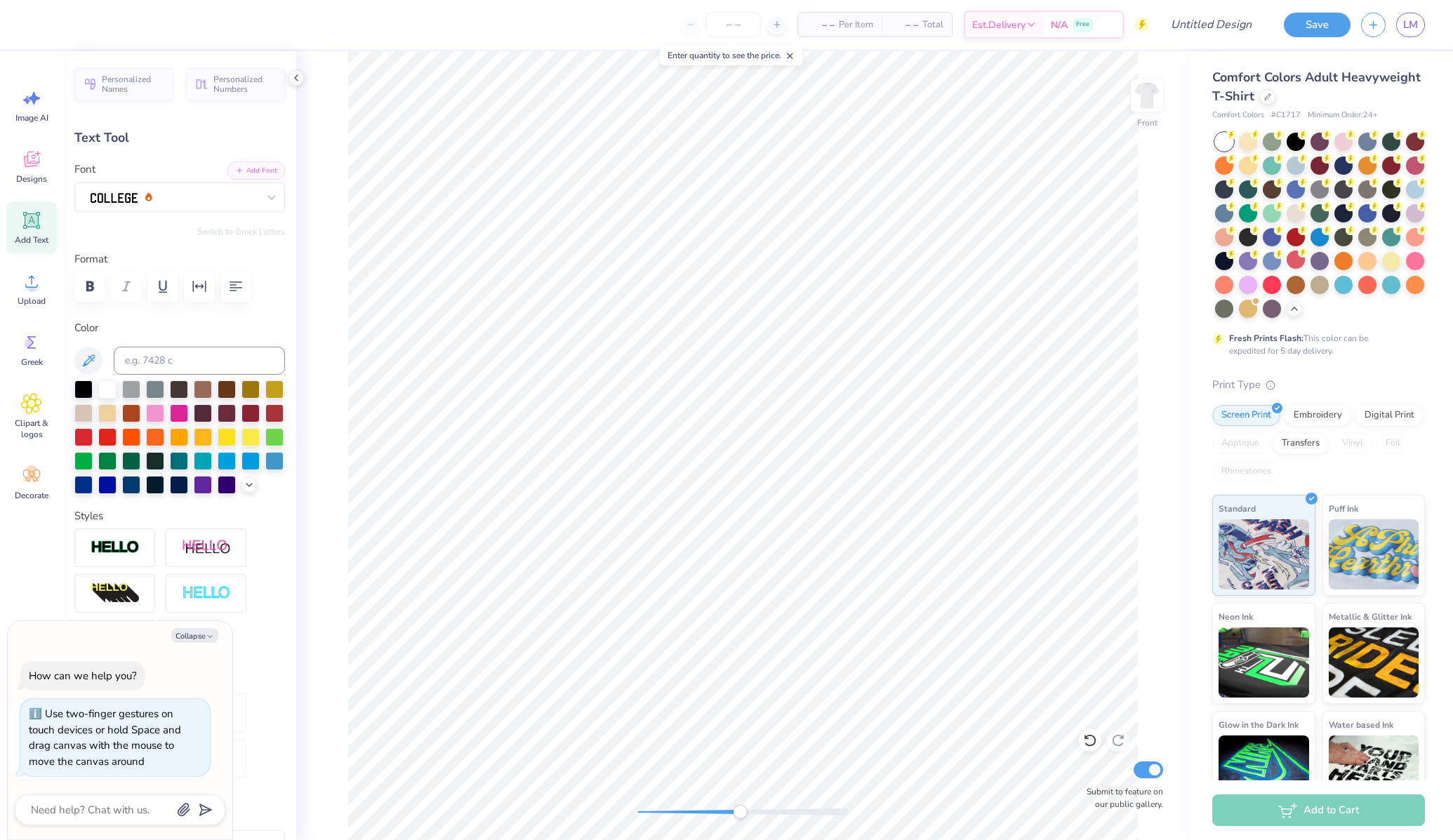
type input "6.18"
type textarea "x"
type input "0.82"
type input "0.55"
type input "6.05"
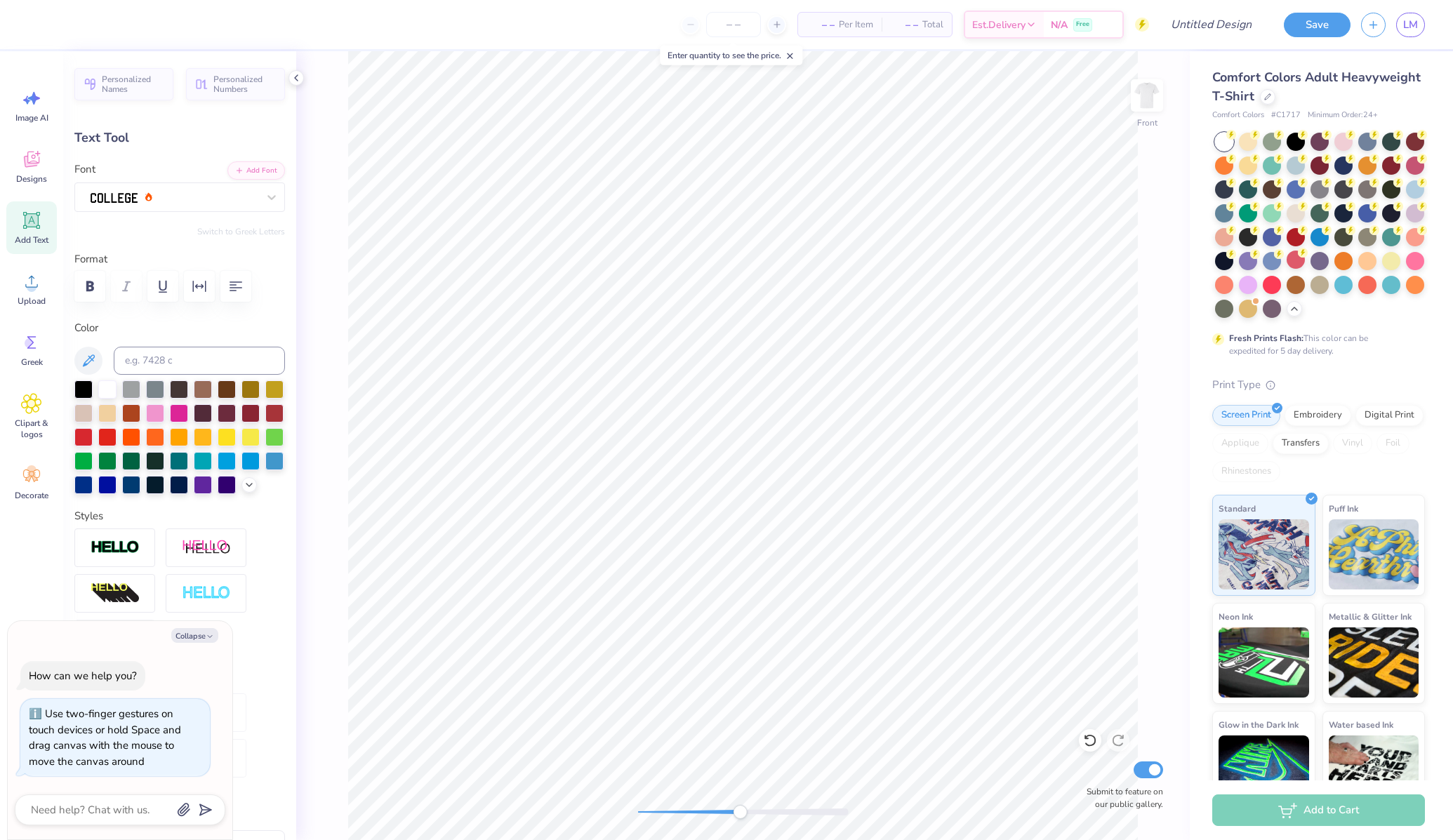
type textarea "x"
type input "8.59"
type input "2.77"
type input "4.97"
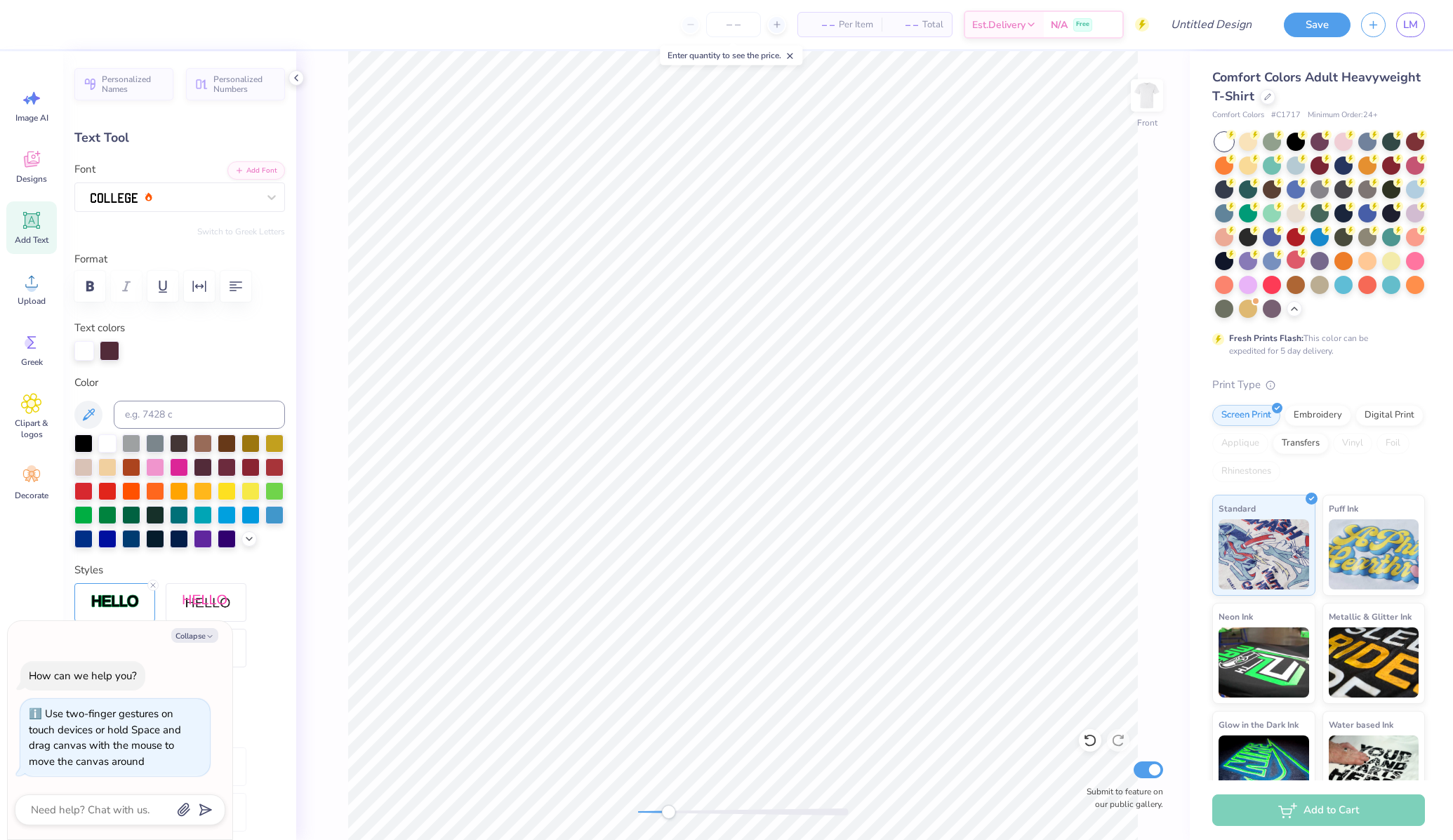
drag, startPoint x: 696, startPoint y: 812, endPoint x: 666, endPoint y: 810, distance: 30.1
click at [666, 810] on div at bounding box center [743, 812] width 211 height 7
type textarea "x"
type input "0.82"
type input "0.55"
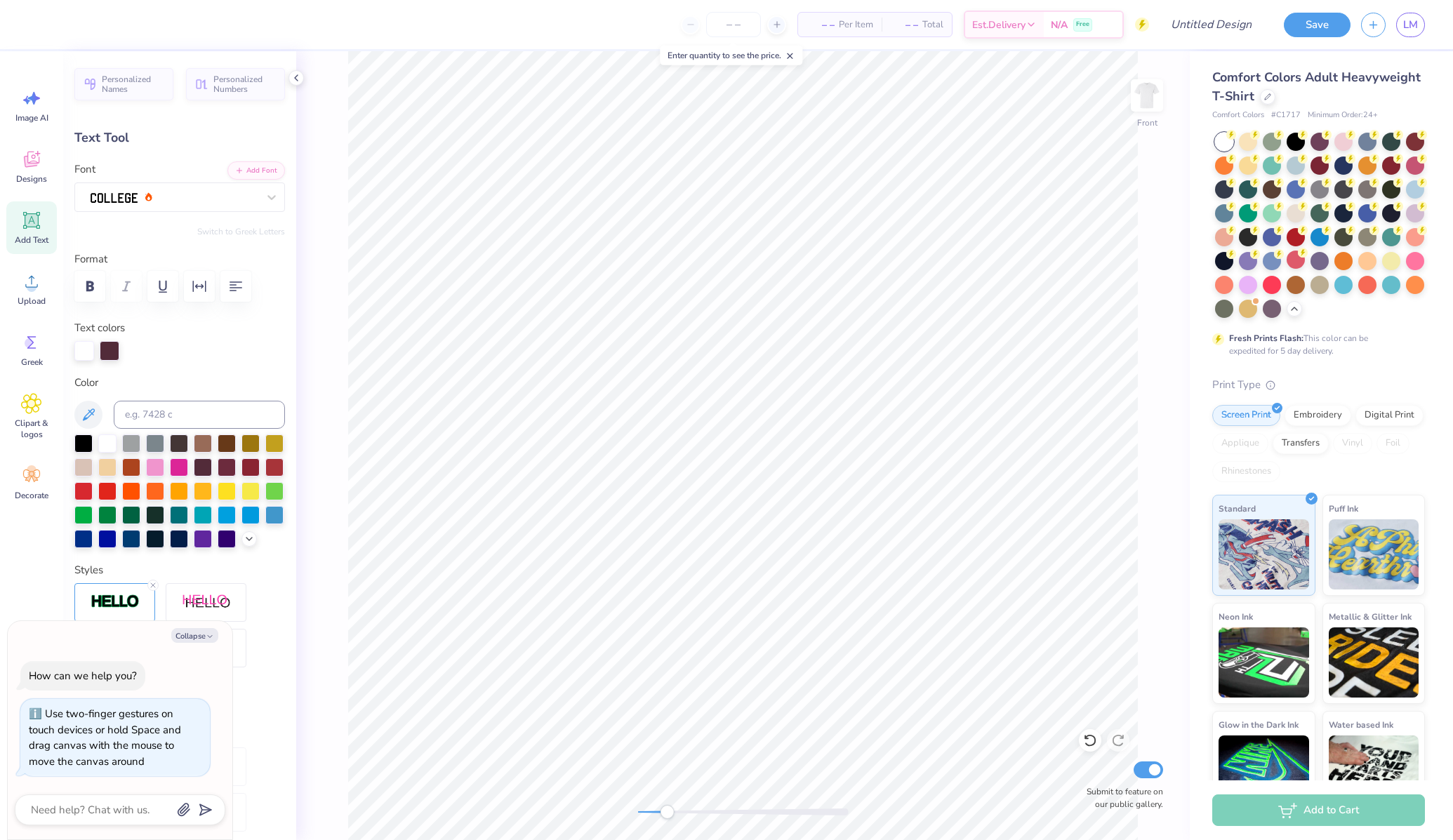
type input "6.05"
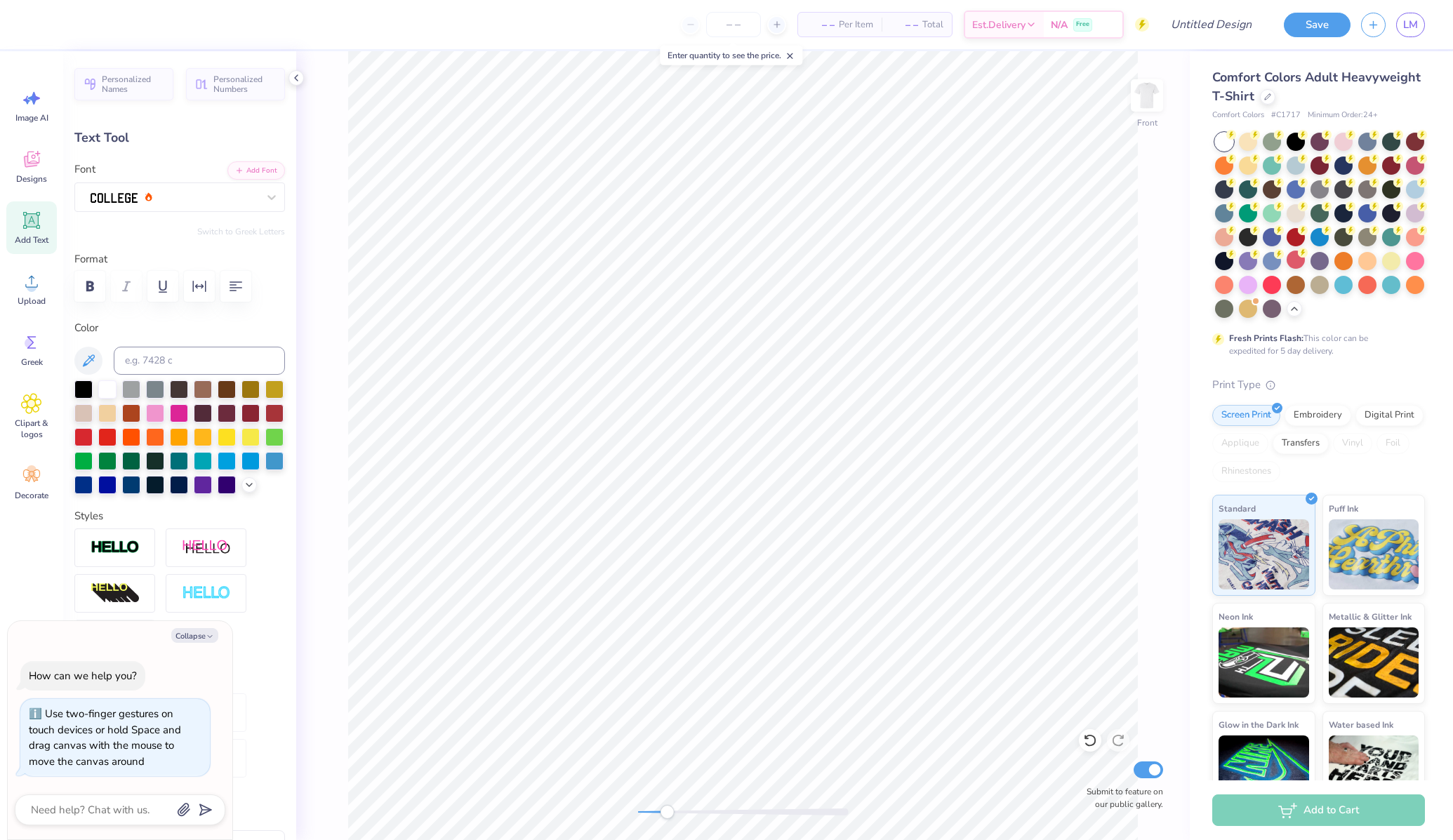
type textarea "x"
type input "0.60"
type input "0.40"
type input "6.27"
click at [820, 800] on div "Front Submit to feature on our public gallery." at bounding box center [743, 446] width 893 height 789
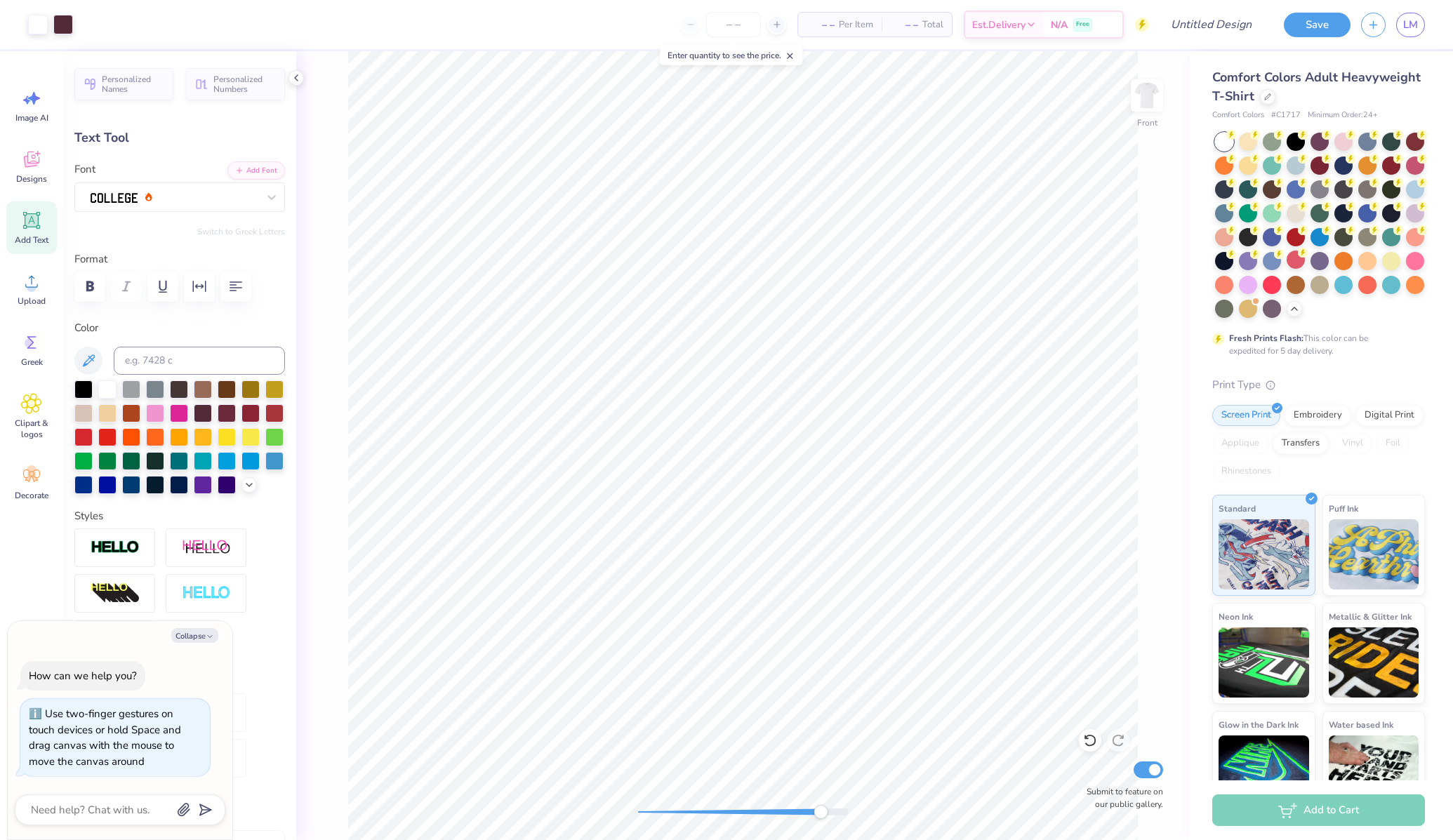
type textarea "x"
type input "6.24"
drag, startPoint x: 746, startPoint y: 810, endPoint x: 637, endPoint y: 809, distance: 109.0
click at [638, 809] on div at bounding box center [743, 812] width 211 height 7
drag, startPoint x: 639, startPoint y: 810, endPoint x: 666, endPoint y: 810, distance: 27.0
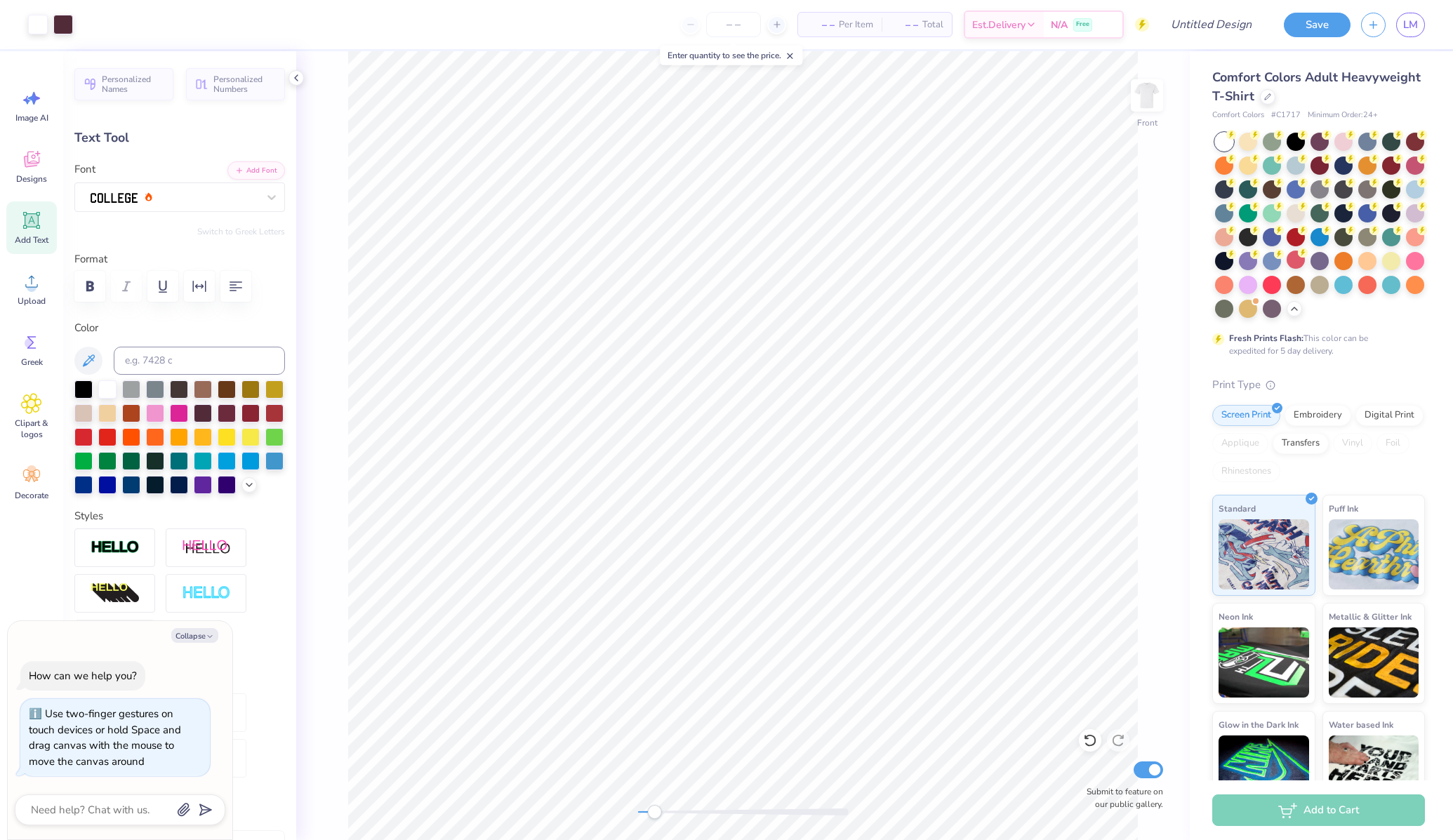
click at [661, 810] on div "Accessibility label" at bounding box center [654, 812] width 14 height 14
type textarea "x"
type input "6.22"
type textarea "x"
type input "8.59"
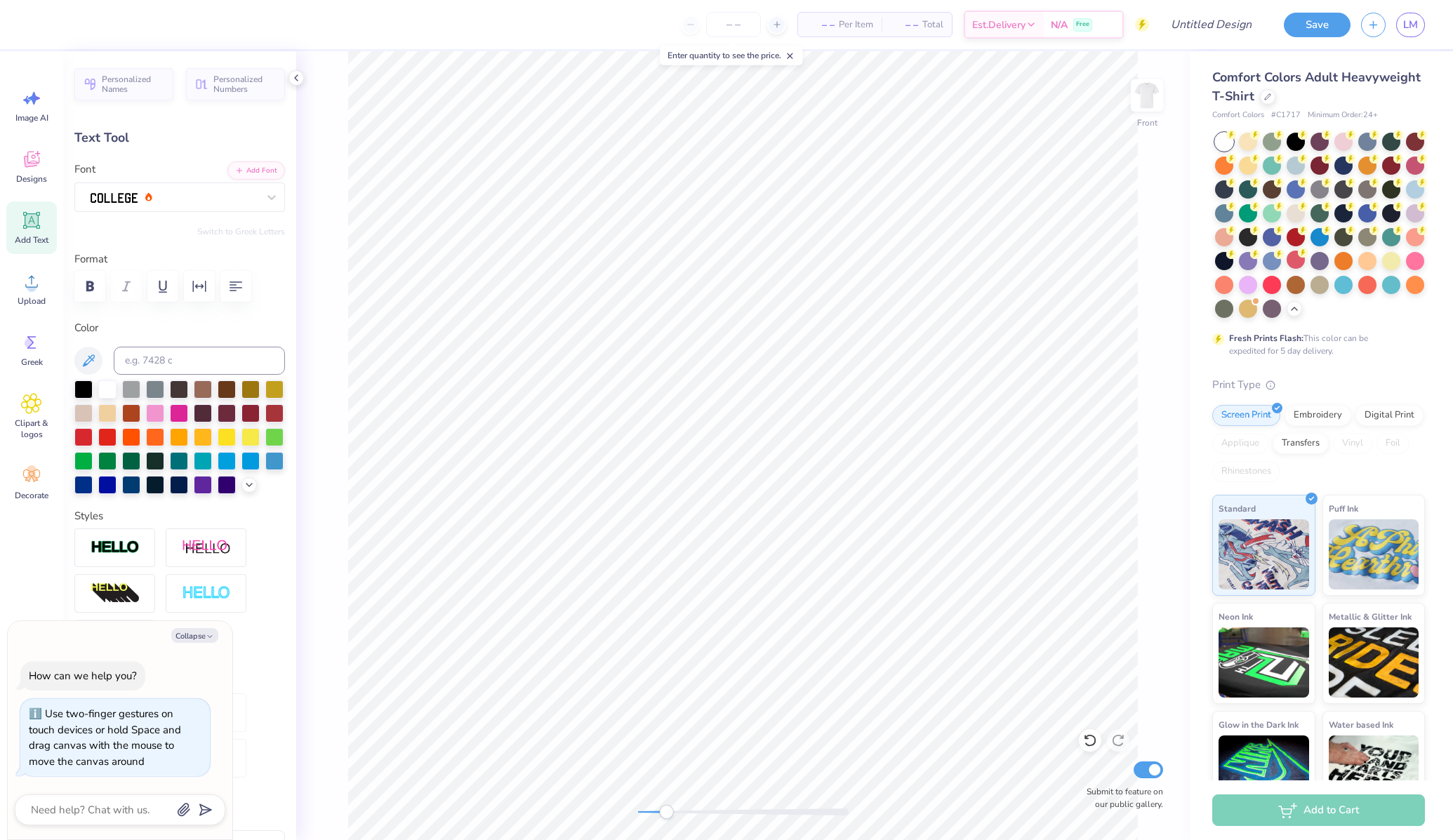
type input "2.77"
type input "4.97"
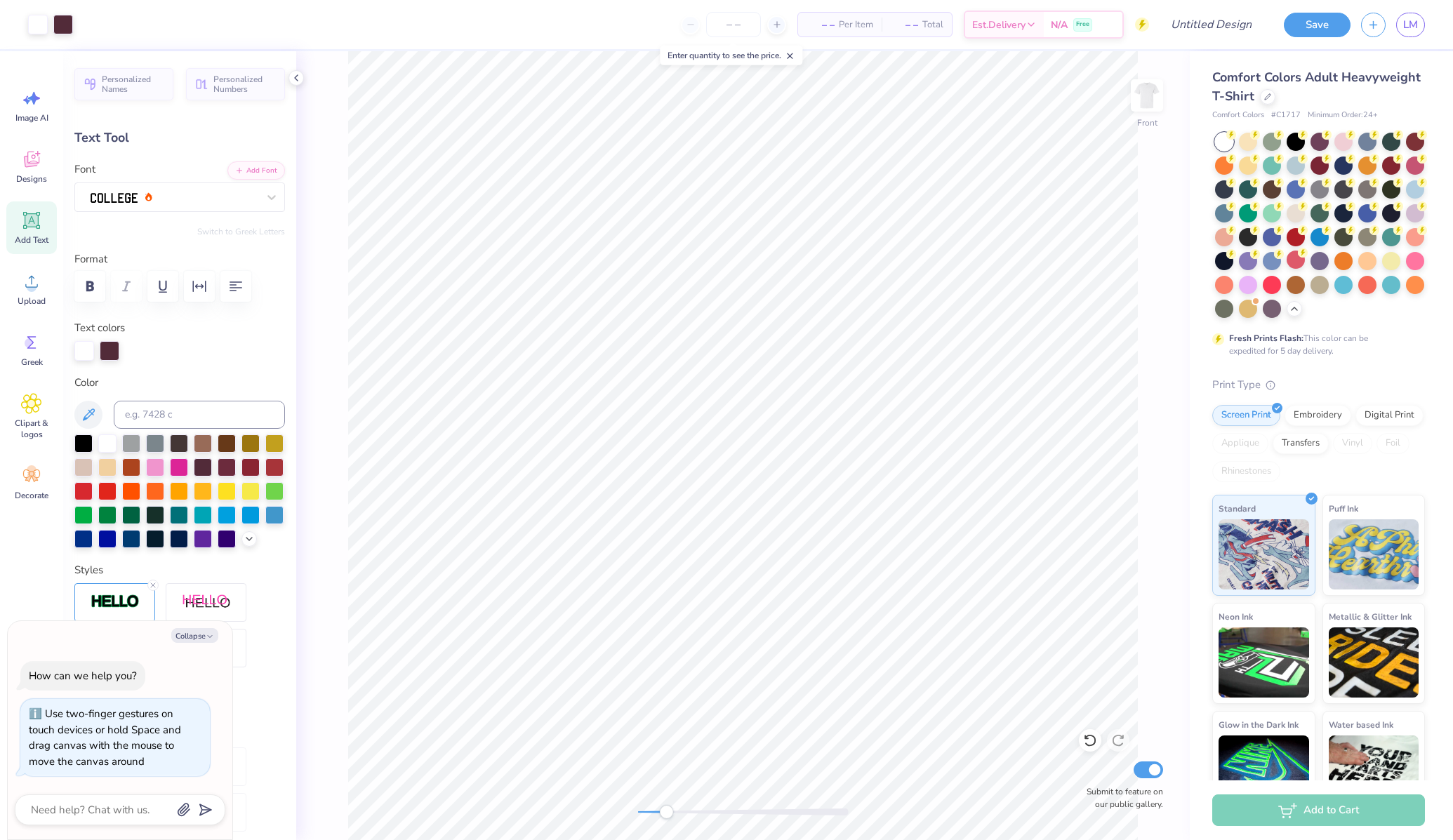
type textarea "x"
type input "0.60"
type input "0.40"
type input "6.16"
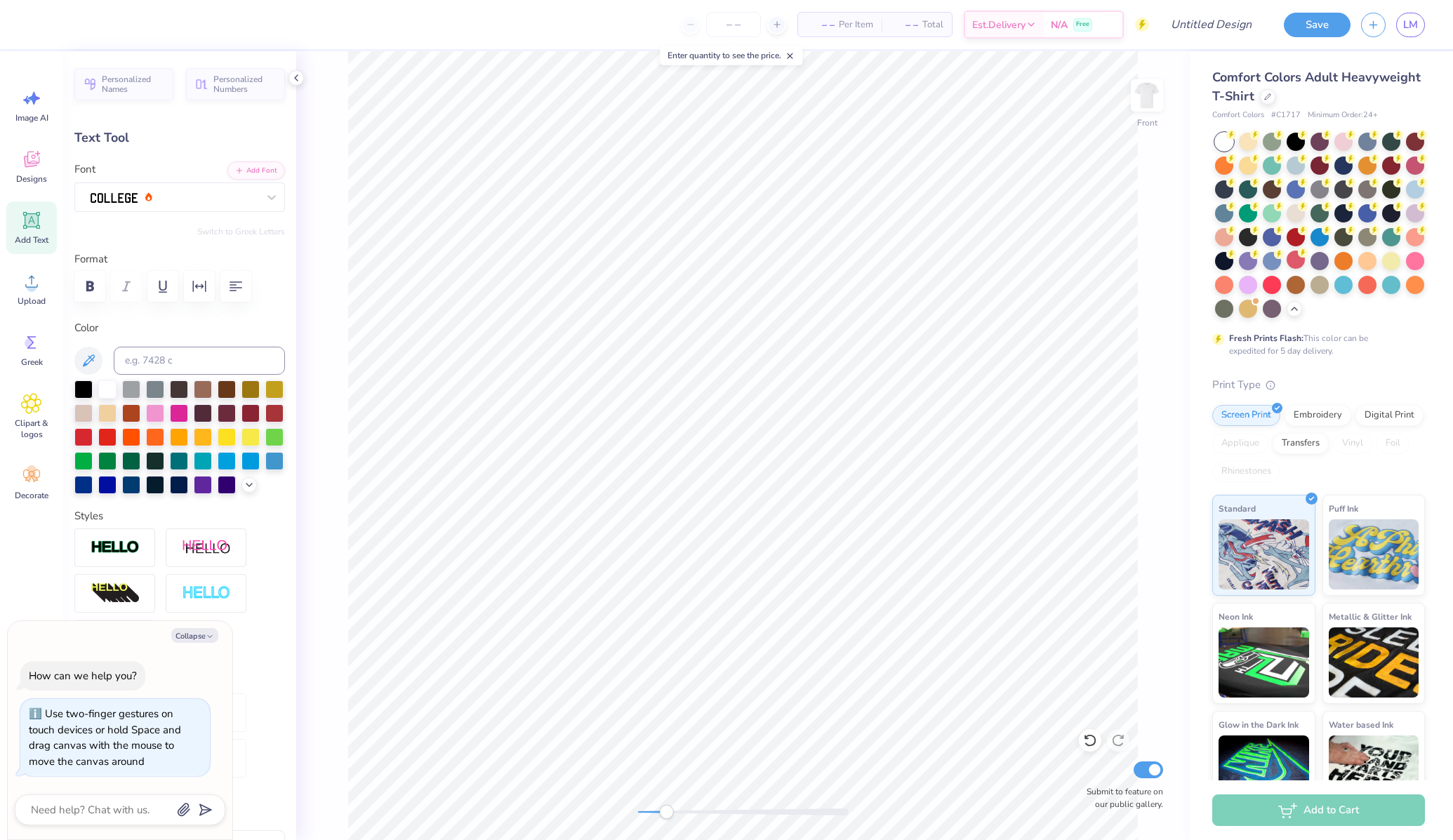
type textarea "x"
type input "0.47"
type input "0.31"
type input "6.26"
type textarea "x"
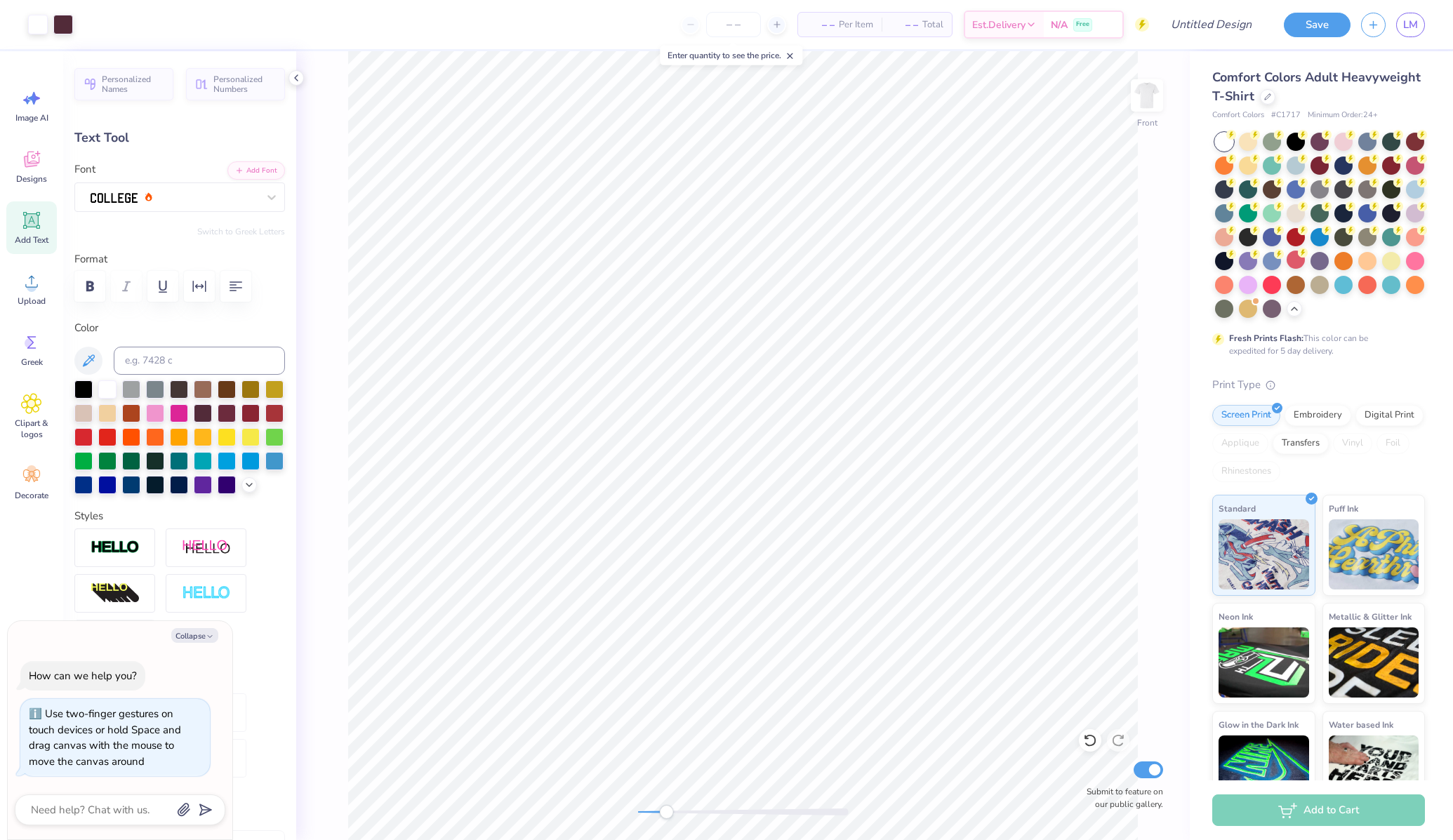
type input "0.97"
type input "0.86"
type input "8.16"
type textarea "x"
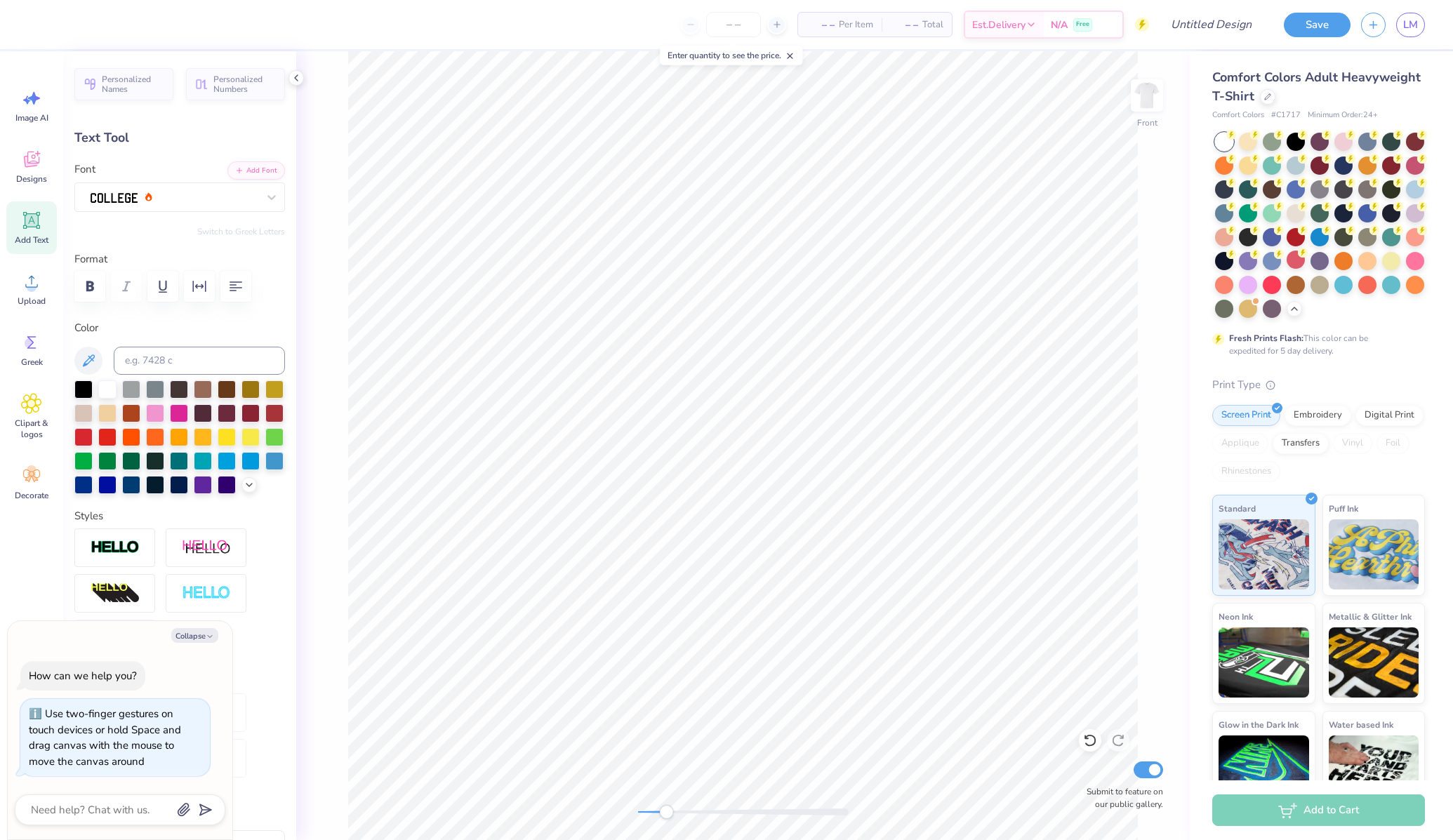
type input "0.93"
type textarea "x"
type textarea "5"
type textarea "x"
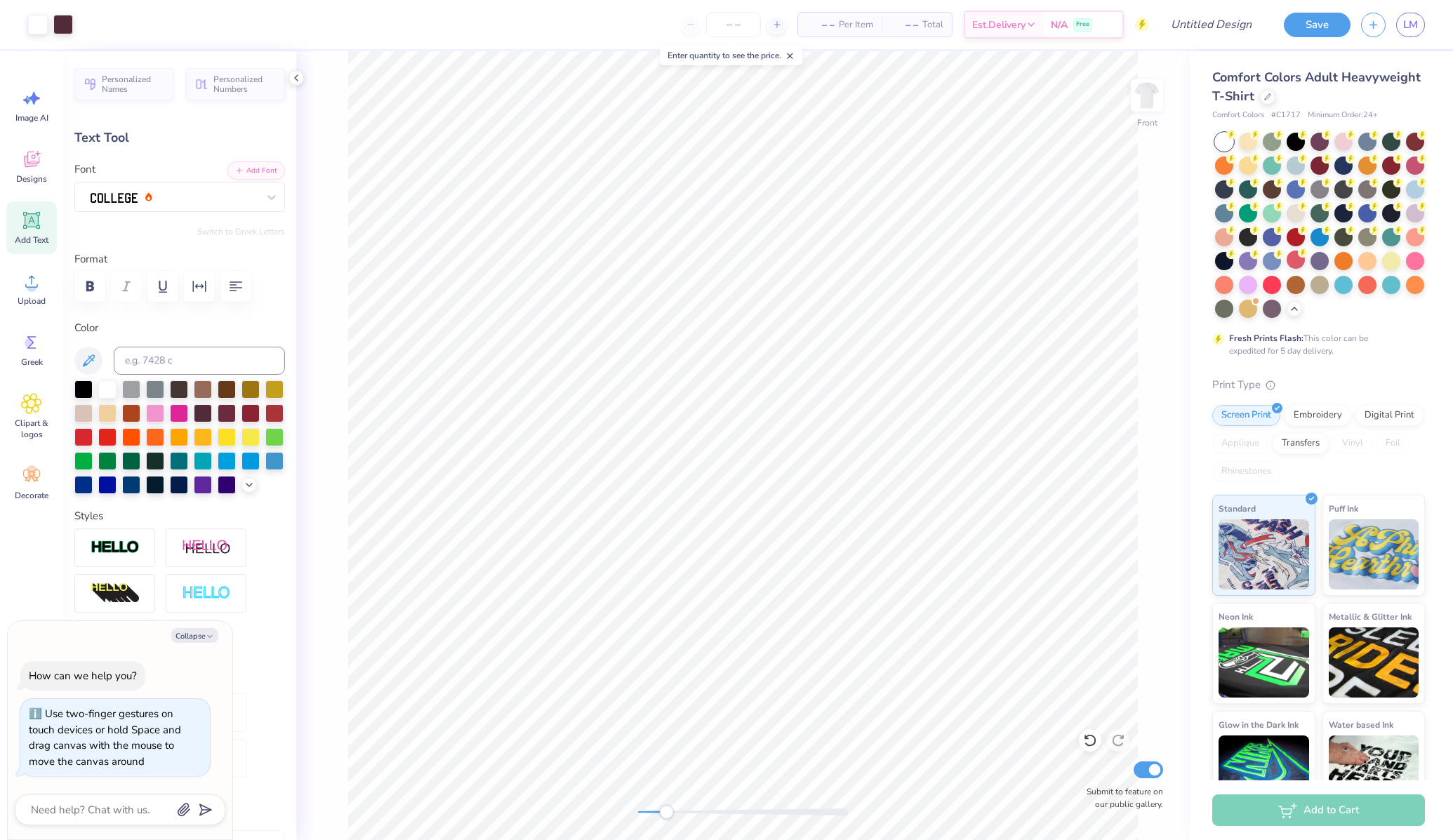
type input "0.47"
type input "0.31"
type input "6.29"
click at [761, 823] on div "Front Submit to feature on our public gallery." at bounding box center [743, 446] width 893 height 789
type textarea "x"
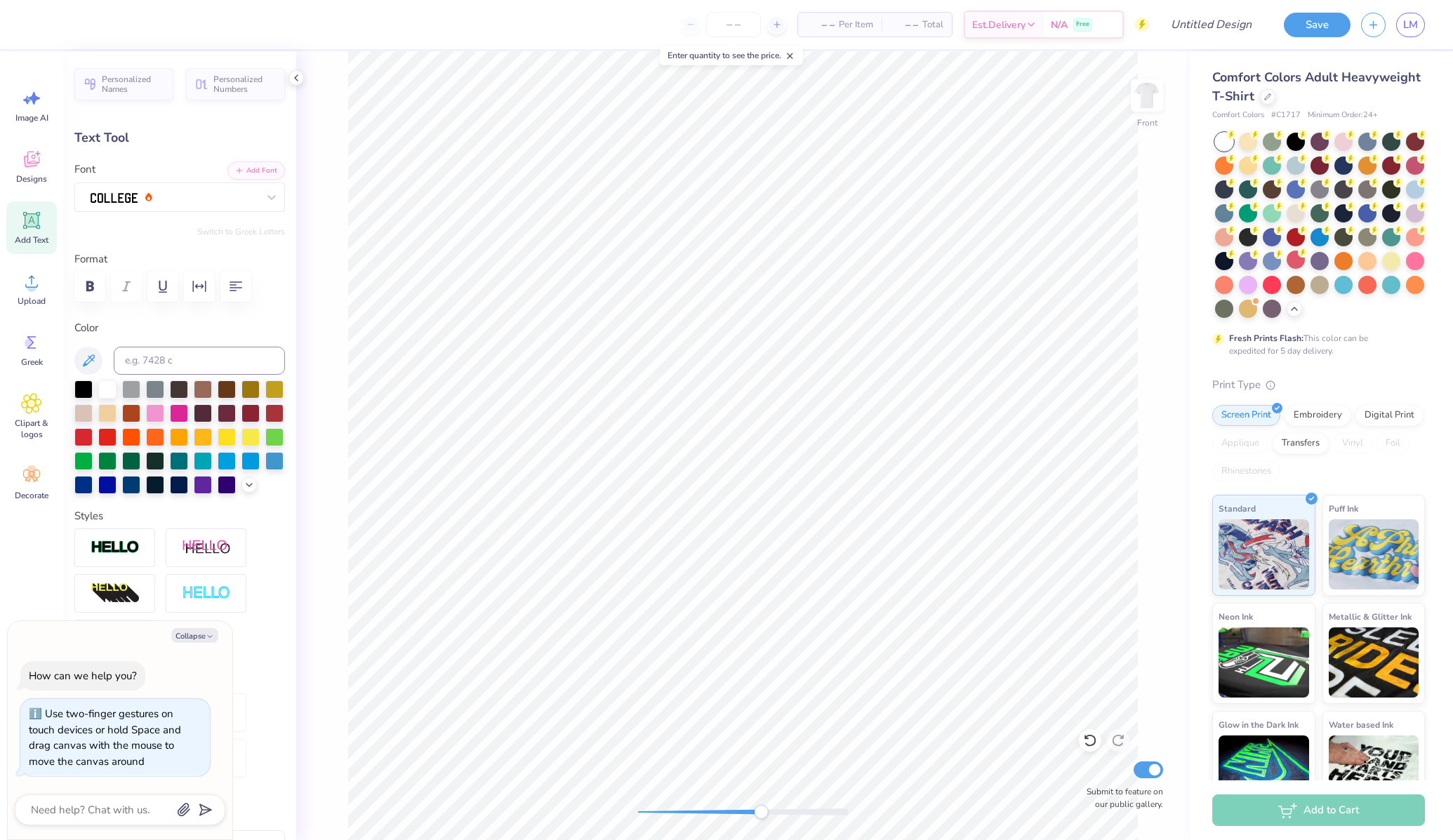
type input "0.25"
type input "0.16"
type input "6.48"
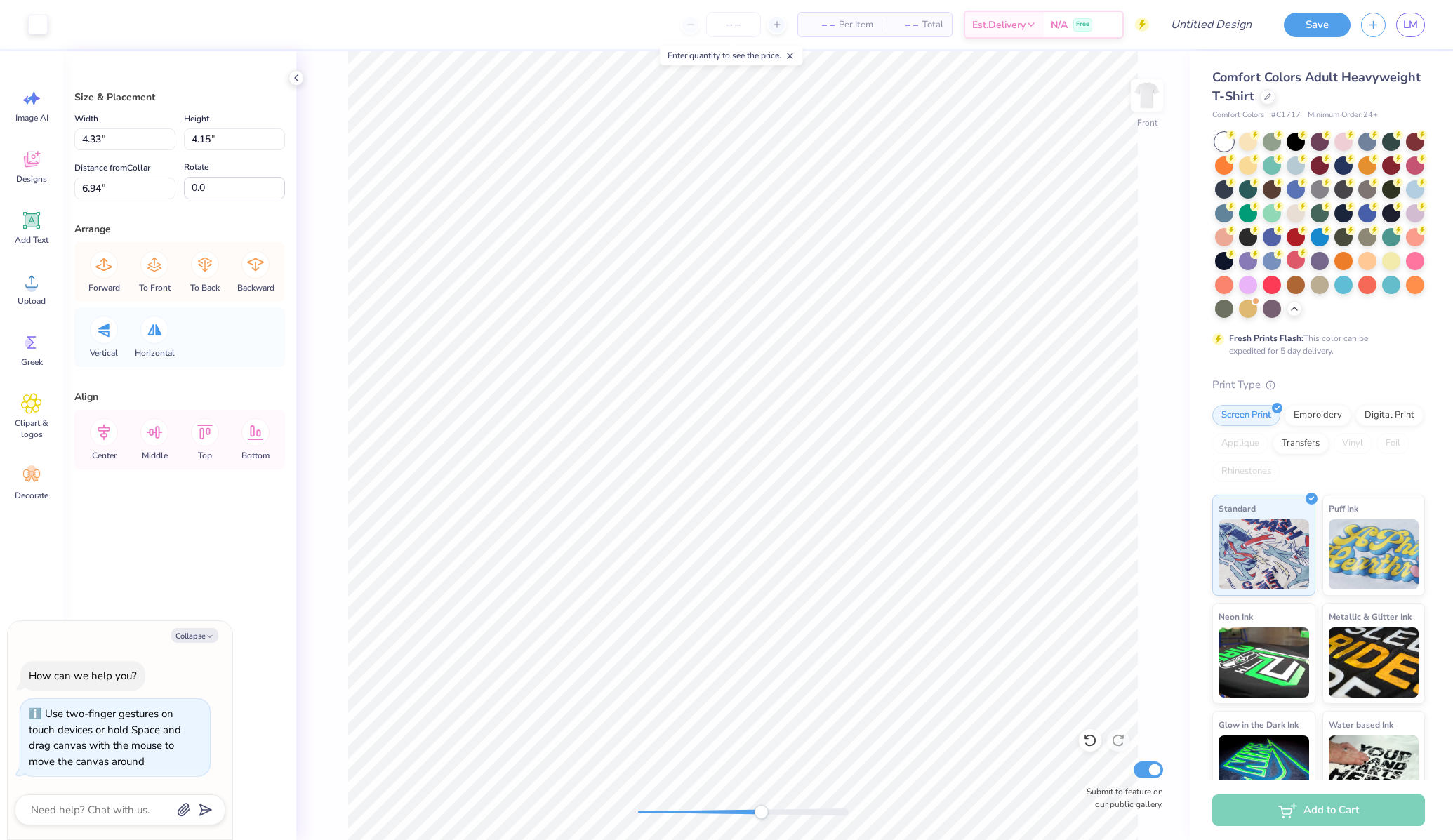
drag, startPoint x: 669, startPoint y: 818, endPoint x: 720, endPoint y: 813, distance: 51.2
click at [720, 813] on div "Front Submit to feature on our public gallery." at bounding box center [743, 446] width 893 height 789
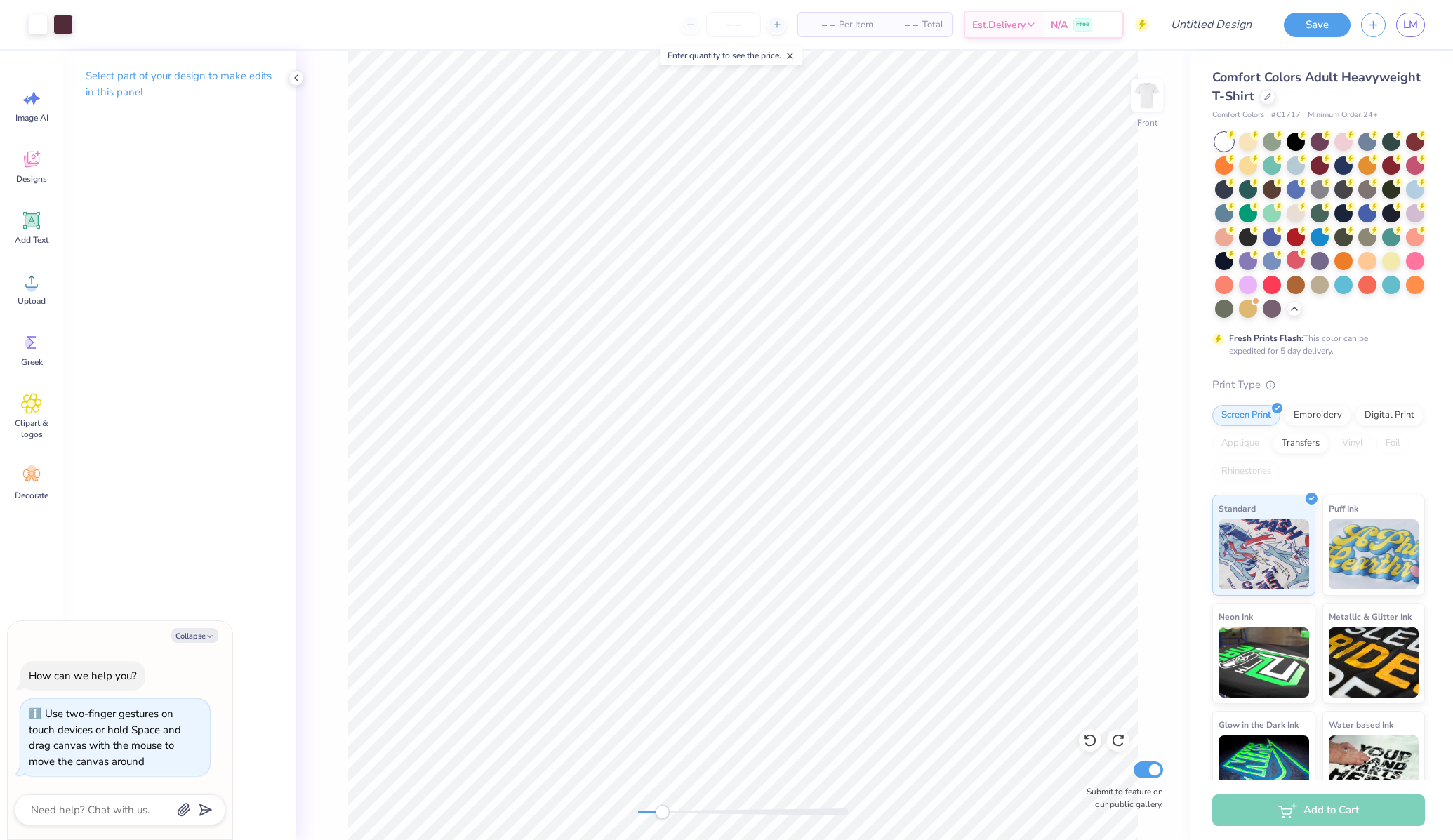
drag, startPoint x: 762, startPoint y: 812, endPoint x: 662, endPoint y: 811, distance: 100.0
click at [662, 812] on div "Accessibility label" at bounding box center [662, 812] width 14 height 14
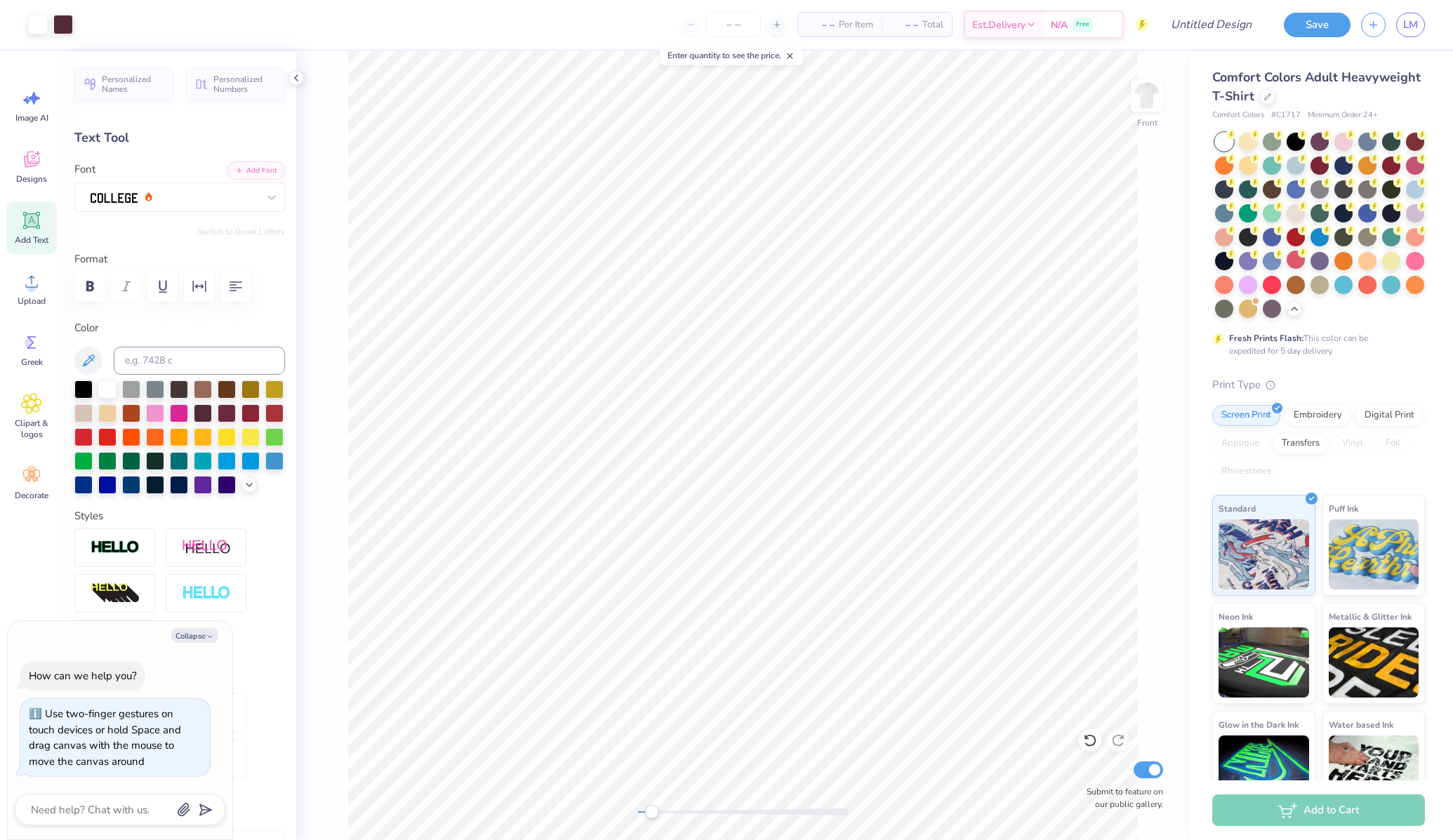
drag, startPoint x: 660, startPoint y: 815, endPoint x: 648, endPoint y: 813, distance: 12.2
click at [648, 814] on div "Accessibility label" at bounding box center [651, 812] width 14 height 14
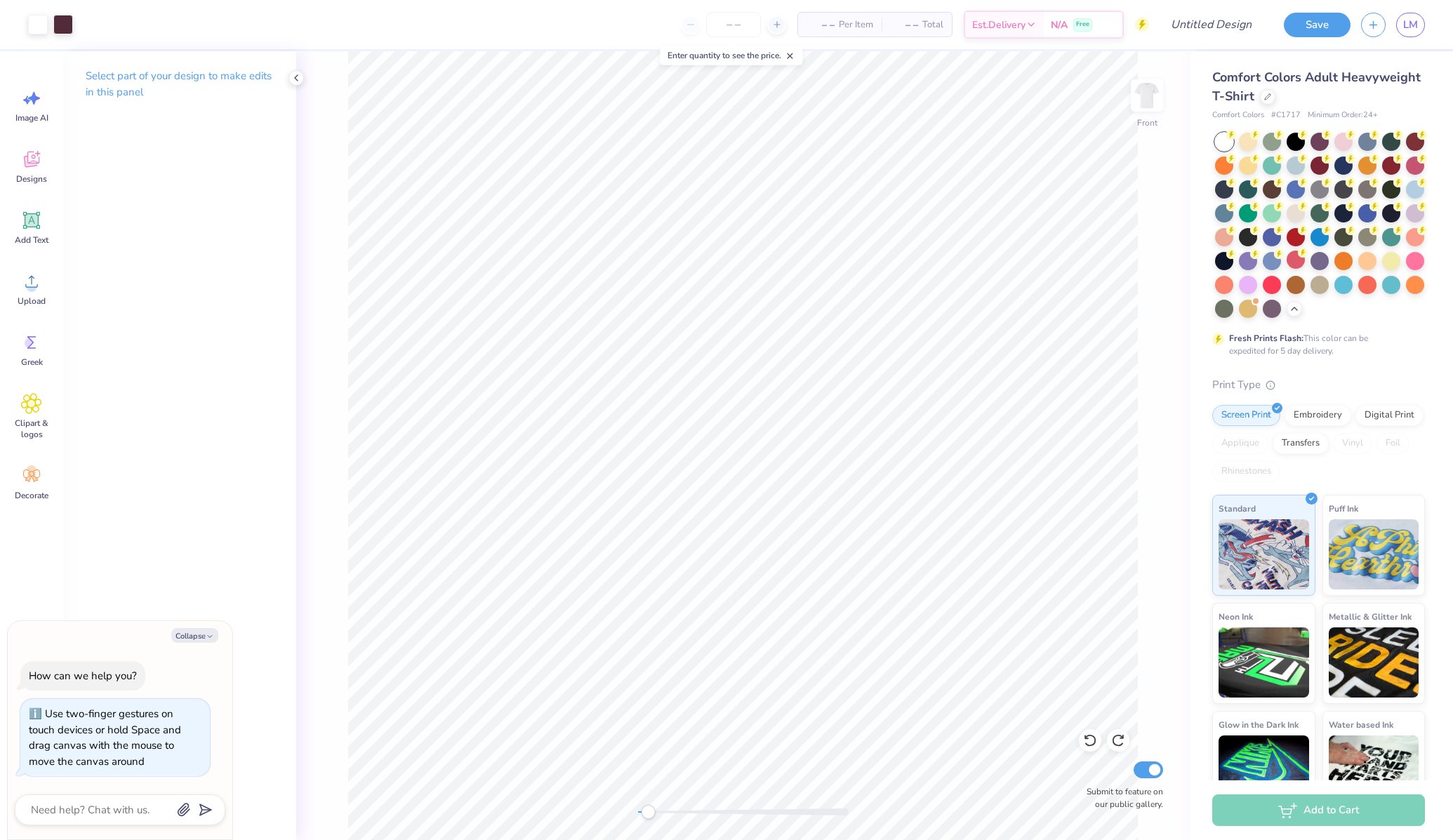
type textarea "x"
